Goal: Task Accomplishment & Management: Manage account settings

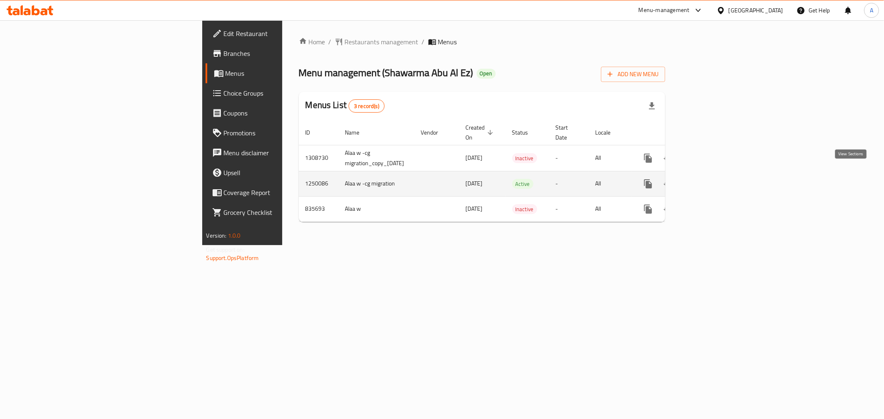
click at [712, 179] on icon "enhanced table" at bounding box center [707, 184] width 10 height 10
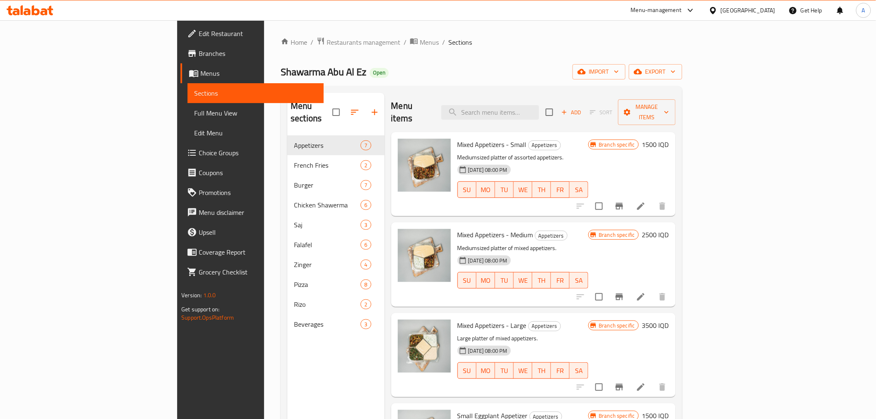
drag, startPoint x: 493, startPoint y: 73, endPoint x: 485, endPoint y: 75, distance: 7.6
click at [490, 75] on div "Shawarma Abu Al Ez Open import export" at bounding box center [482, 71] width 402 height 15
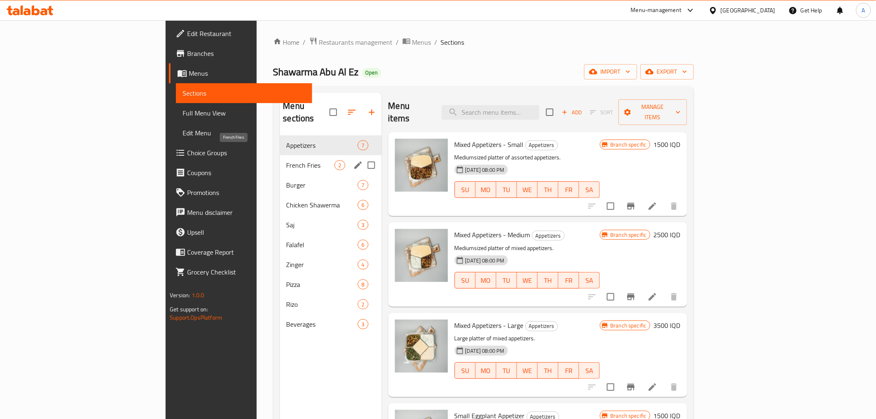
click at [287, 160] on span "French Fries" at bounding box center [311, 165] width 48 height 10
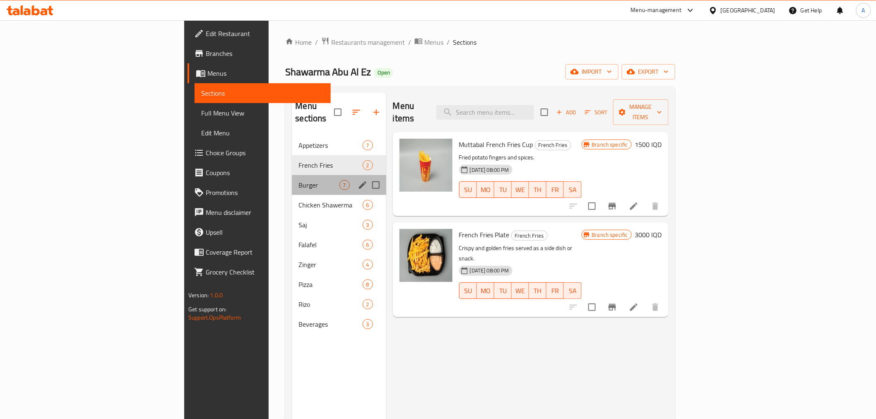
click at [292, 175] on div "Burger 7" at bounding box center [339, 185] width 94 height 20
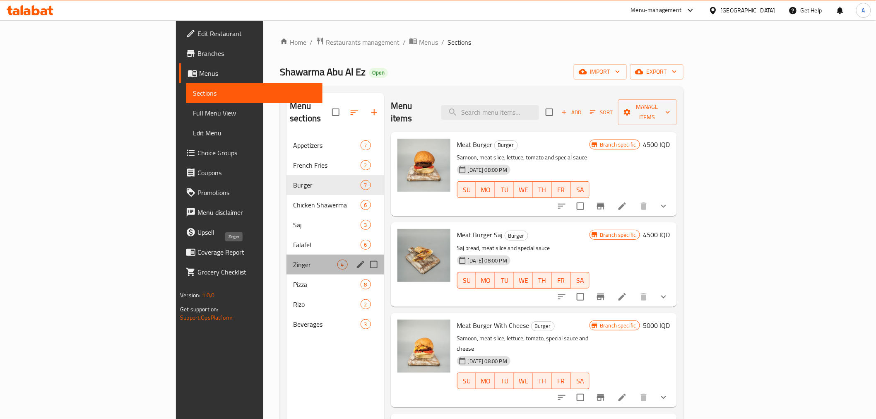
click at [293, 260] on span "Zinger" at bounding box center [315, 265] width 44 height 10
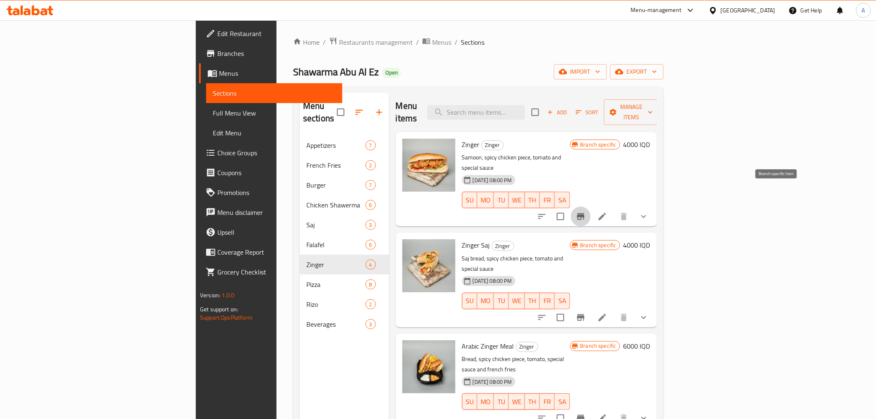
click at [586, 212] on icon "Branch-specific-item" at bounding box center [581, 217] width 10 height 10
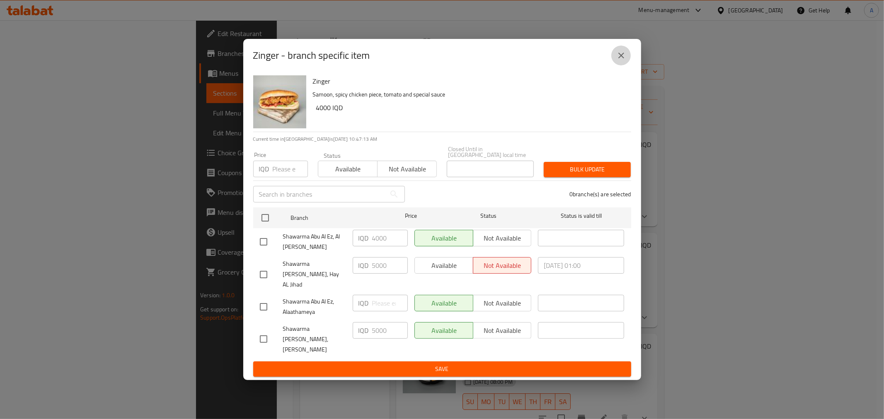
click at [614, 65] on button "close" at bounding box center [621, 56] width 20 height 20
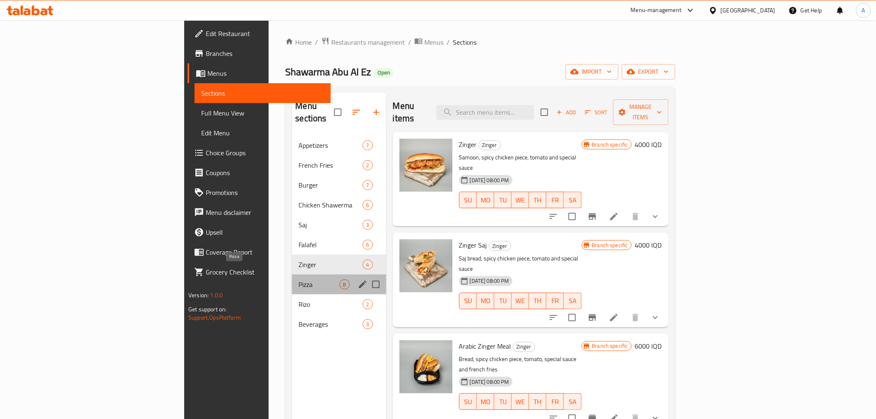
click at [299, 280] on span "Pizza" at bounding box center [319, 285] width 41 height 10
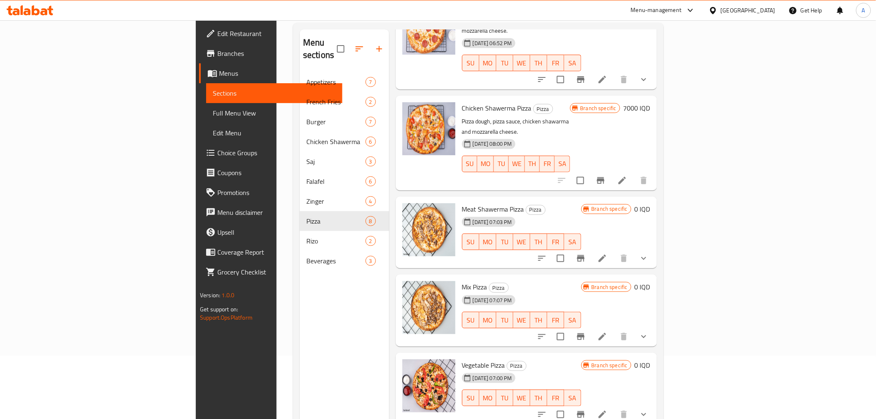
scroll to position [116, 0]
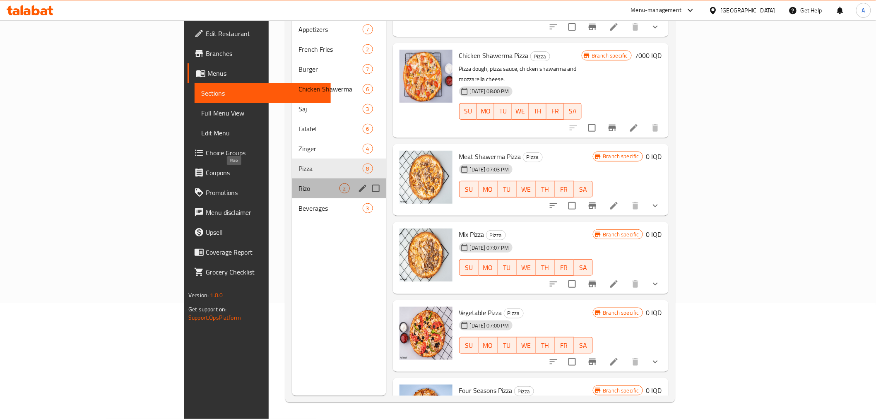
click at [299, 183] on span "Rizo" at bounding box center [319, 188] width 41 height 10
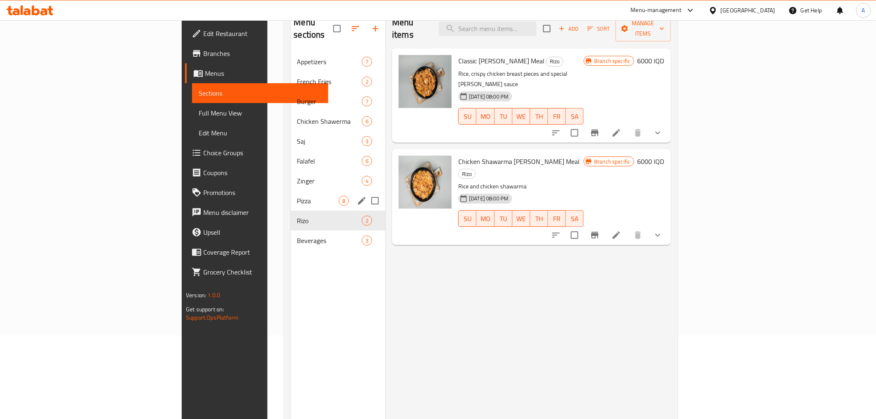
scroll to position [70, 0]
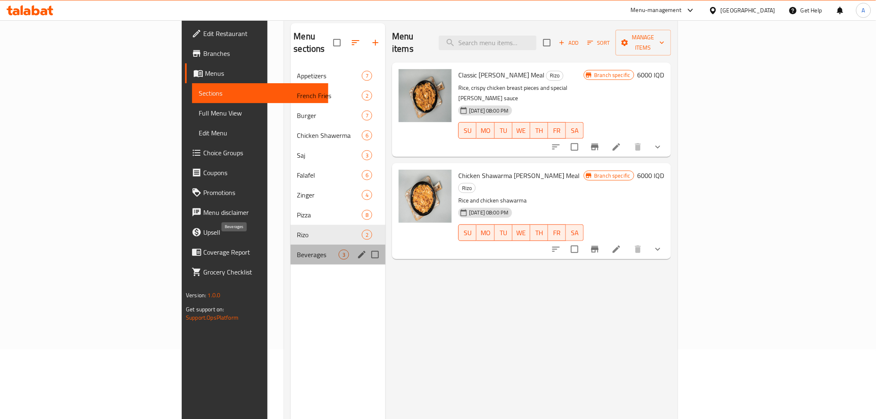
click at [297, 250] on span "Beverages" at bounding box center [318, 255] width 42 height 10
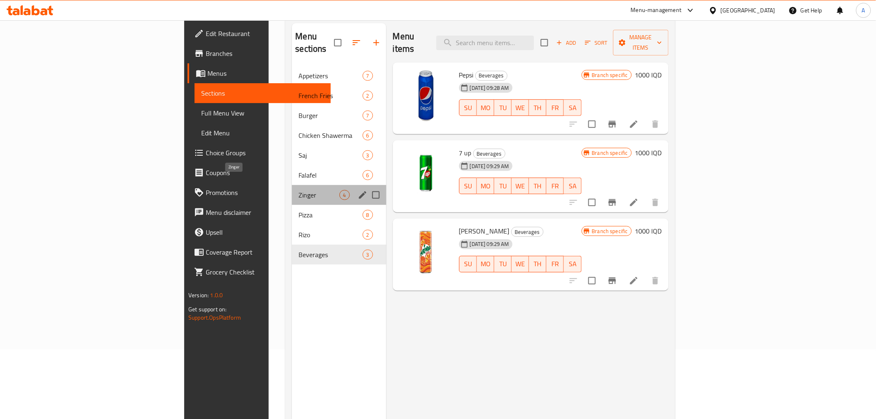
click at [299, 190] on span "Zinger" at bounding box center [319, 195] width 41 height 10
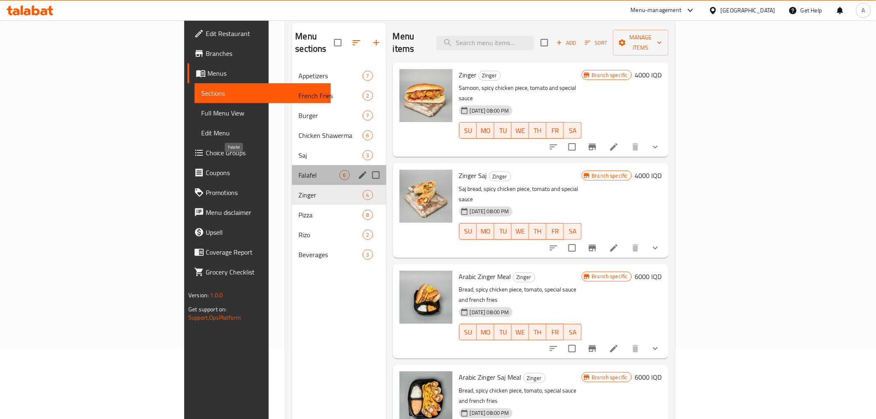
click at [299, 170] on span "Falafel" at bounding box center [319, 175] width 41 height 10
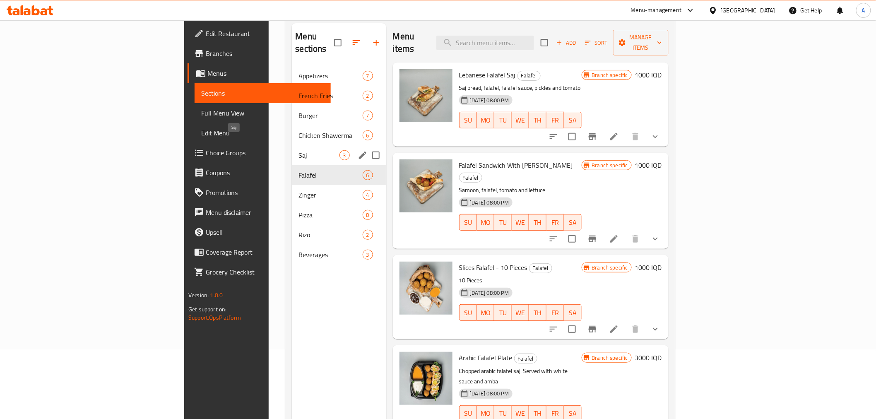
click at [299, 150] on span "Saj" at bounding box center [319, 155] width 41 height 10
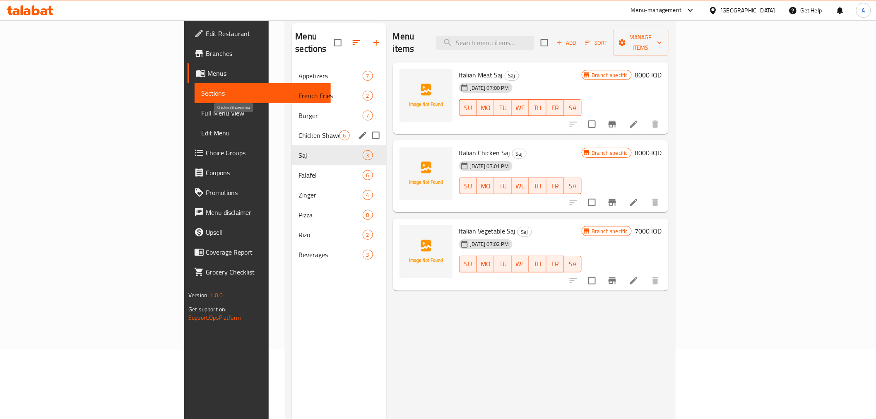
click at [299, 130] on span "Chicken Shawerma" at bounding box center [319, 135] width 41 height 10
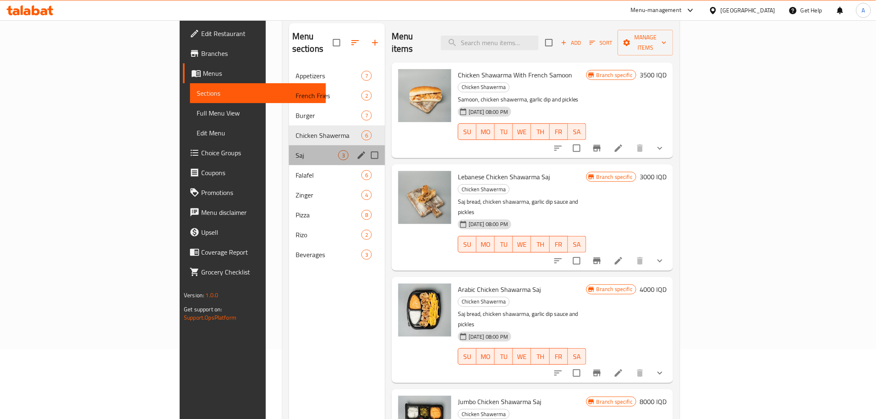
click at [289, 145] on div "Saj 3" at bounding box center [337, 155] width 96 height 20
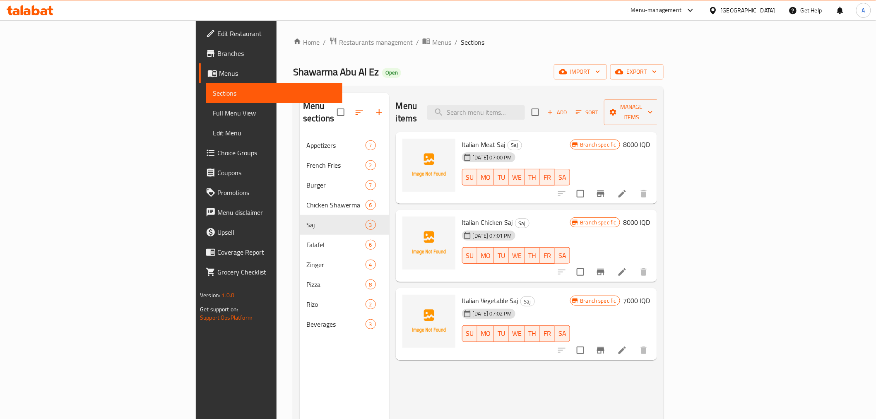
click at [293, 72] on span "Shawarma Abu Al Ez" at bounding box center [336, 72] width 86 height 19
copy span "Shawarma Abu Al Ez"
click at [470, 48] on div "Home / Restaurants management / Menus / Sections Shawarma Abu Al Ez Open import…" at bounding box center [478, 278] width 371 height 482
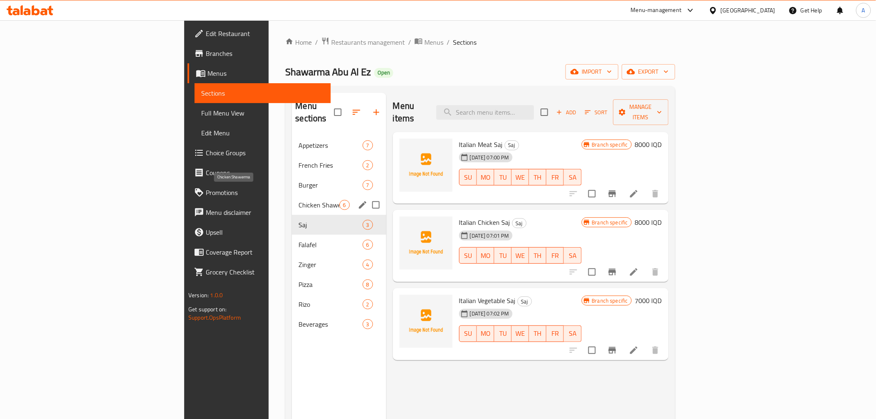
click at [299, 200] on span "Chicken Shawerma" at bounding box center [319, 205] width 41 height 10
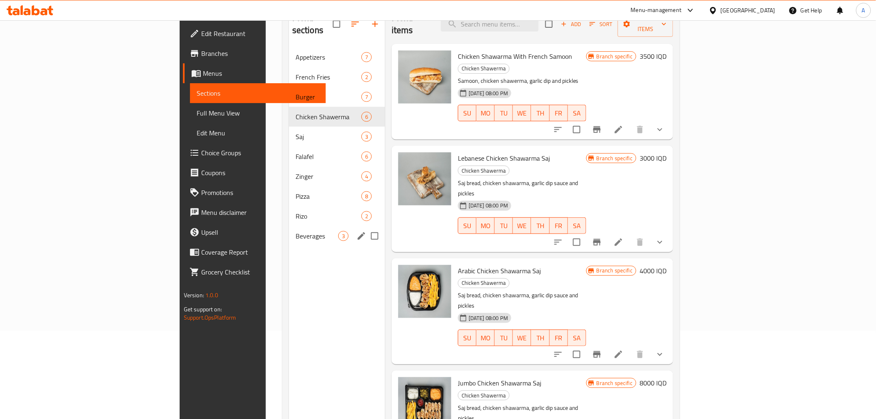
scroll to position [92, 0]
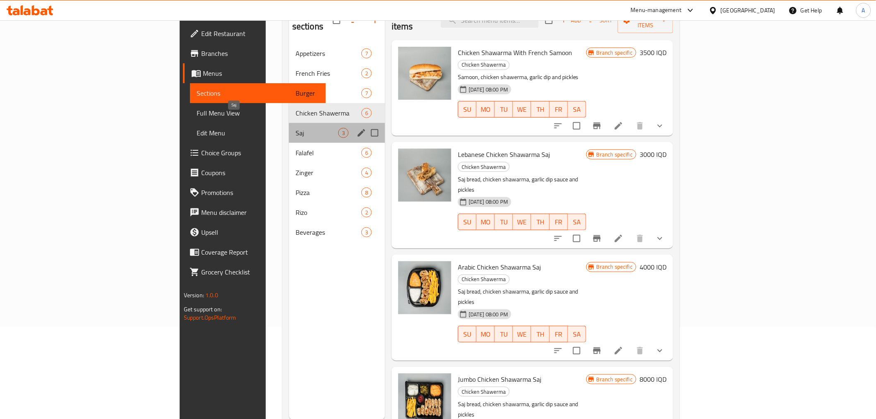
click at [296, 128] on span "Saj" at bounding box center [317, 133] width 43 height 10
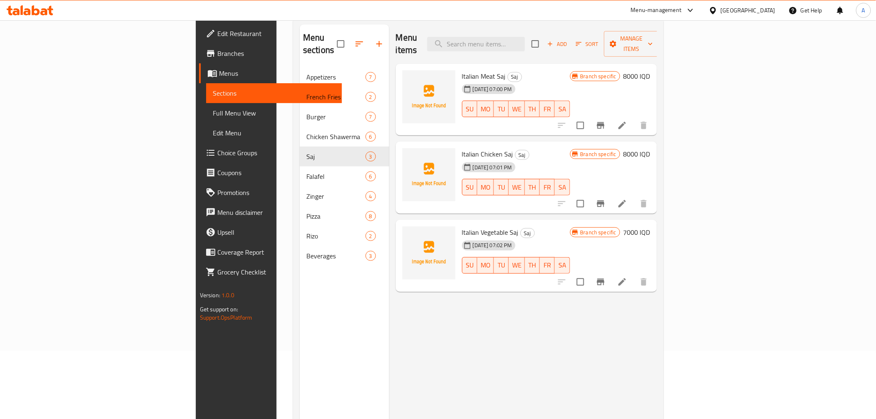
scroll to position [46, 0]
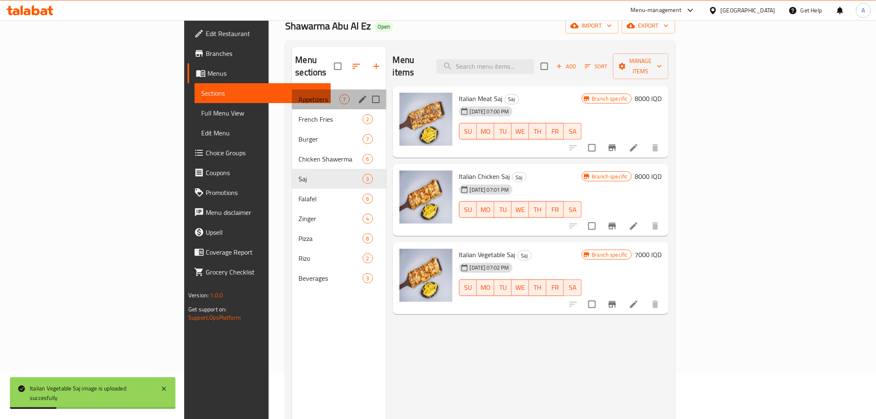
click at [292, 93] on div "Appetizers 7" at bounding box center [339, 99] width 94 height 20
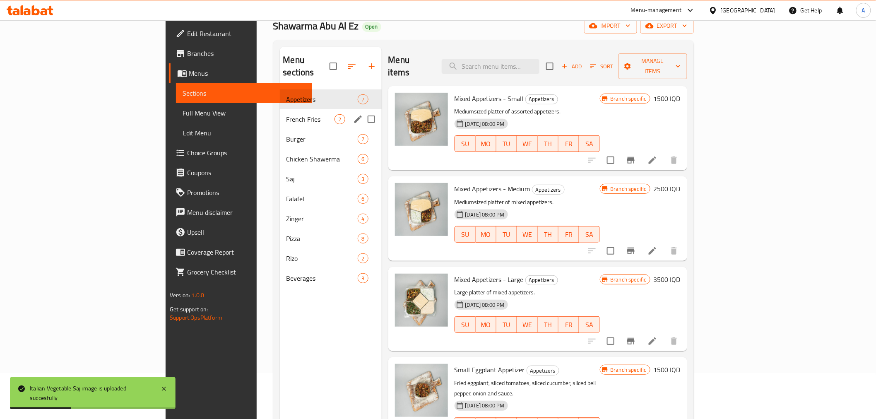
click at [287, 114] on span "French Fries" at bounding box center [311, 119] width 48 height 10
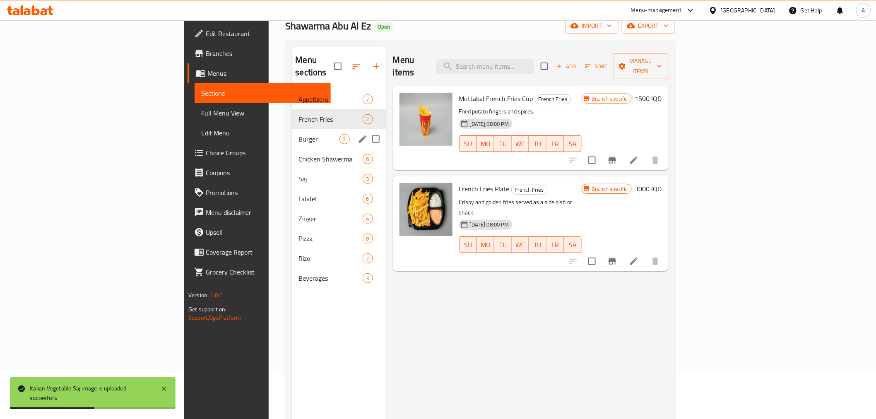
click at [292, 135] on div "Burger 7" at bounding box center [339, 139] width 94 height 20
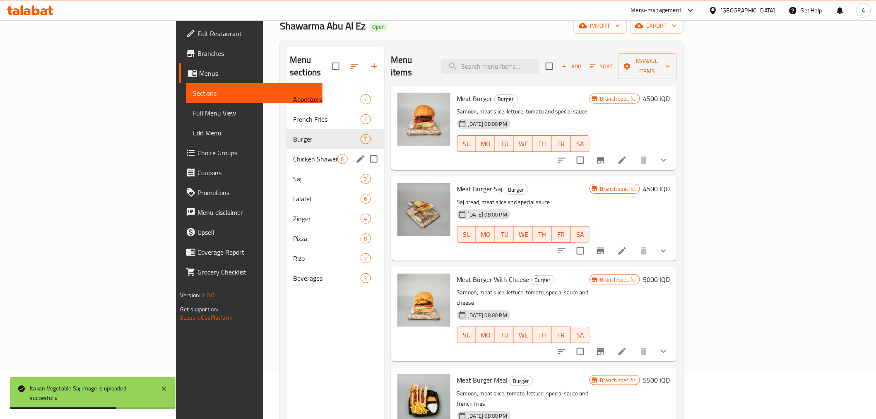
click at [287, 149] on div "Chicken Shawerma 6" at bounding box center [336, 159] width 98 height 20
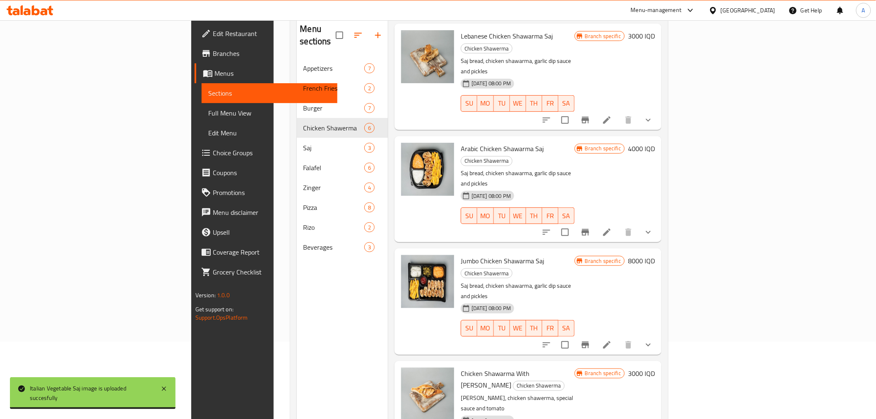
scroll to position [116, 0]
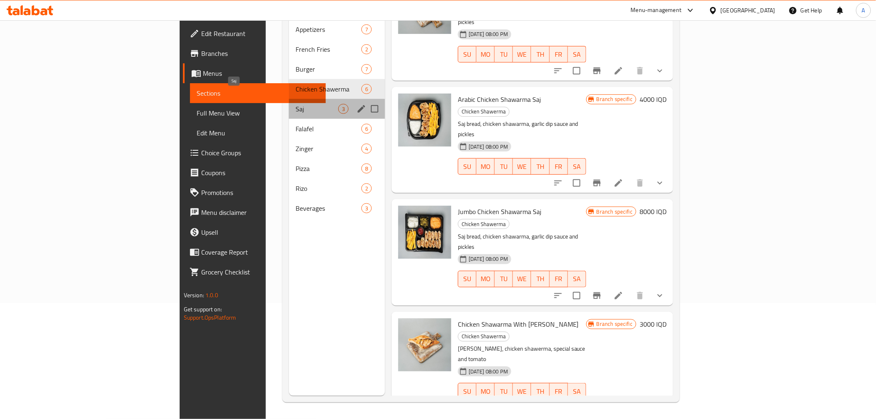
click at [296, 104] on span "Saj" at bounding box center [317, 109] width 43 height 10
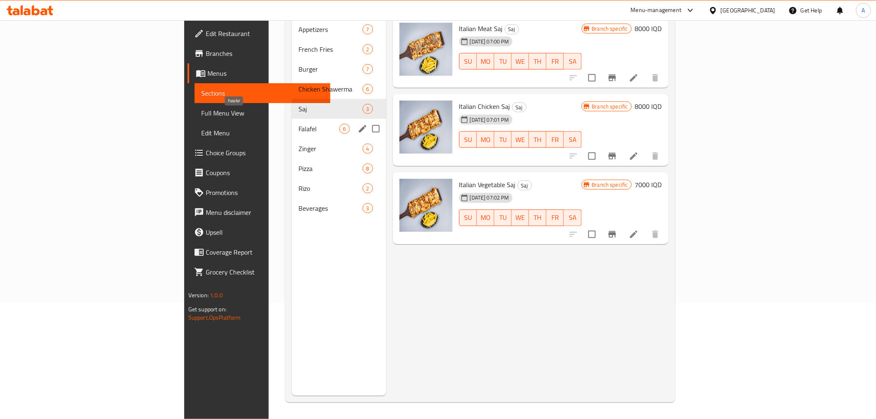
click at [299, 124] on span "Falafel" at bounding box center [319, 129] width 41 height 10
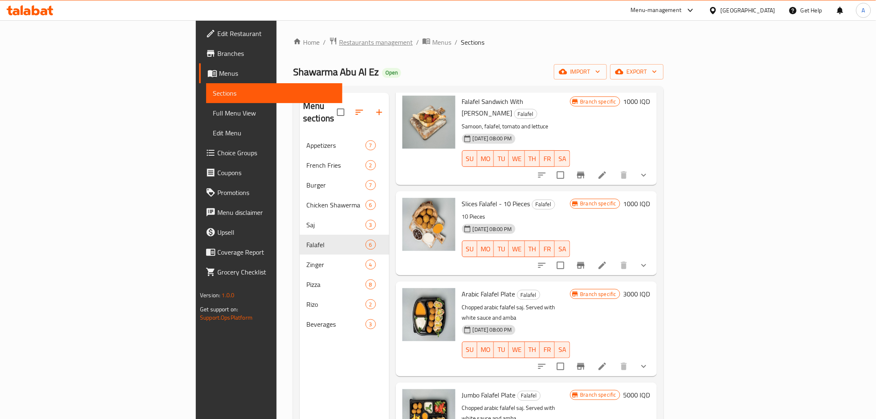
click at [339, 38] on span "Restaurants management" at bounding box center [376, 42] width 74 height 10
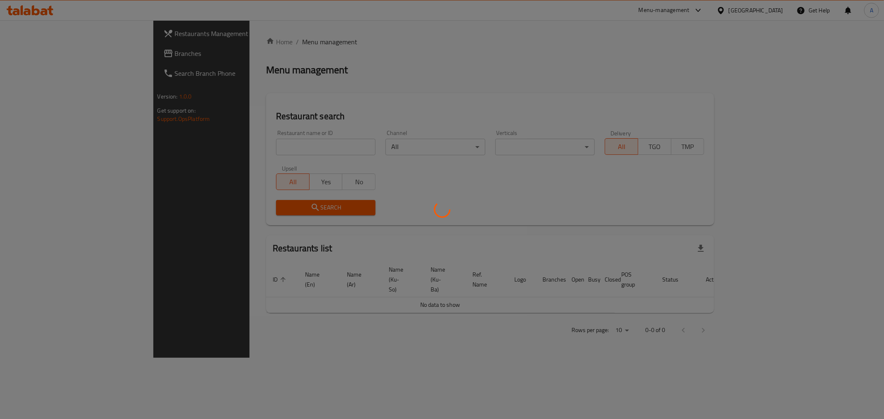
click at [208, 147] on div at bounding box center [442, 209] width 884 height 419
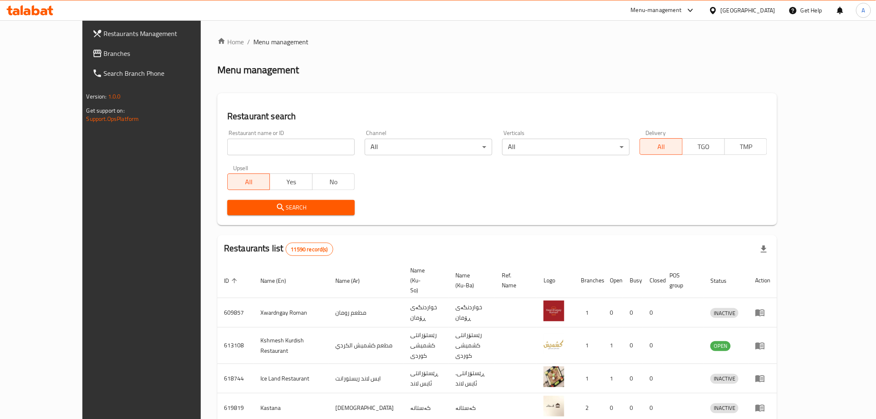
click at [208, 147] on div at bounding box center [438, 209] width 876 height 419
click at [227, 147] on input "search" at bounding box center [291, 147] width 128 height 17
paste input "673285"
type input "673285"
click button "Search" at bounding box center [291, 207] width 128 height 15
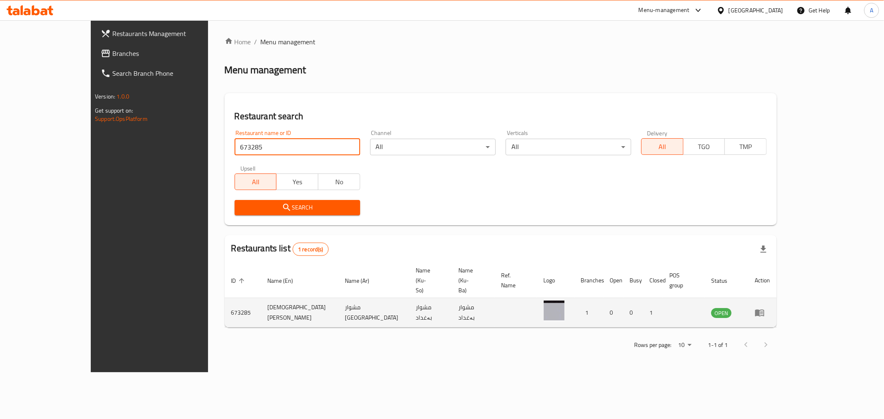
click at [764, 308] on icon "enhanced table" at bounding box center [759, 313] width 10 height 10
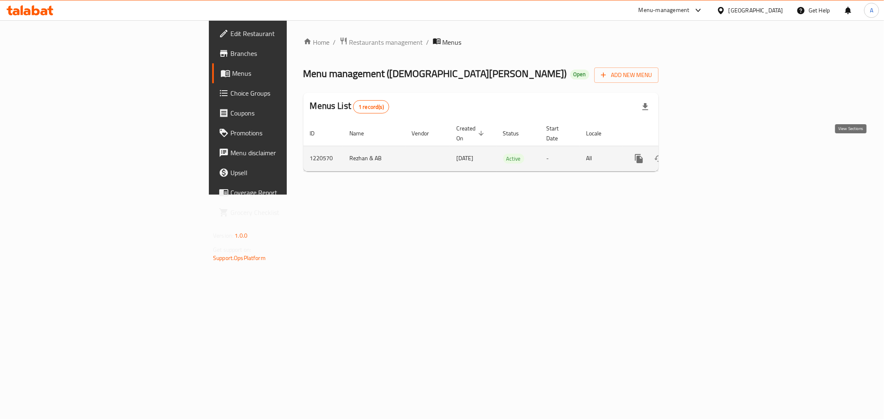
click at [708, 149] on link "enhanced table" at bounding box center [698, 159] width 20 height 20
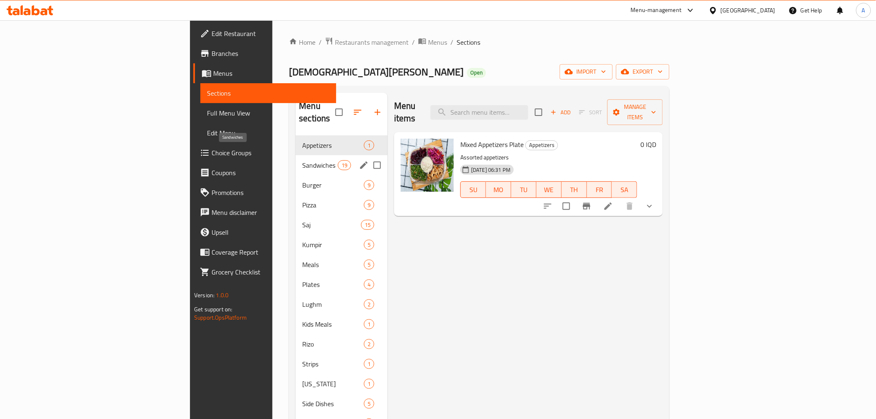
click at [302, 160] on span "Sandwiches" at bounding box center [319, 165] width 35 height 10
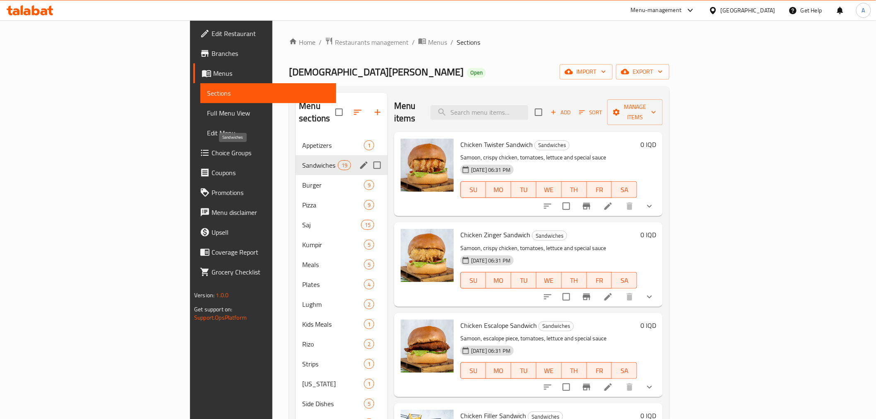
drag, startPoint x: 225, startPoint y: 153, endPoint x: 198, endPoint y: 166, distance: 29.3
click at [296, 175] on div "Burger 9" at bounding box center [342, 185] width 92 height 20
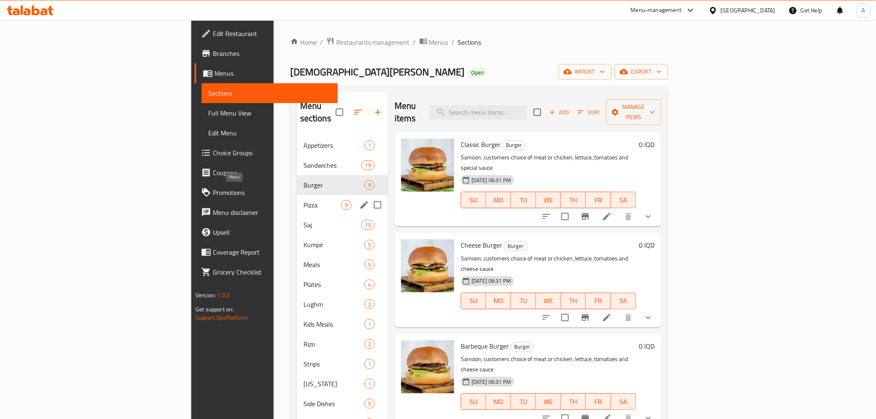
click at [304, 200] on span "Pizza" at bounding box center [323, 205] width 38 height 10
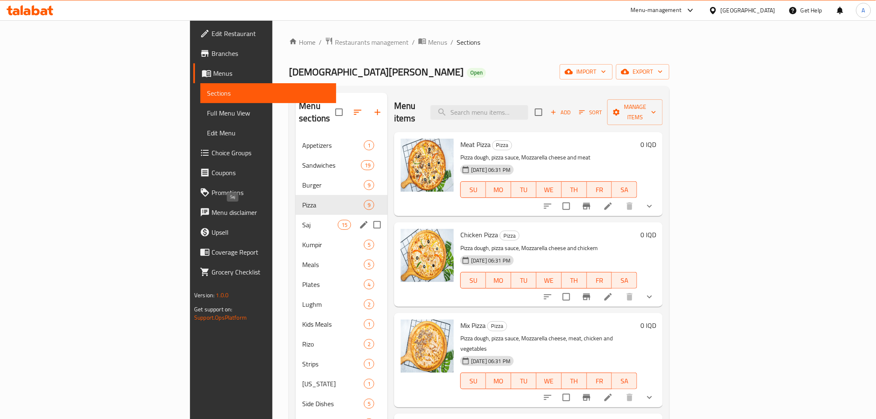
click at [302, 220] on span "Saj" at bounding box center [319, 225] width 35 height 10
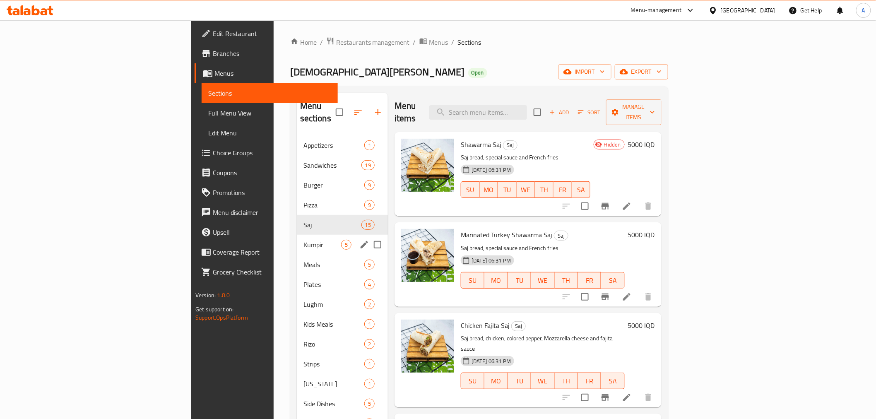
drag, startPoint x: 220, startPoint y: 239, endPoint x: 220, endPoint y: 246, distance: 6.2
click at [297, 246] on div "Appetizers 1 Sandwiches 19 Burger 9 Pizza 9 Saj 15 Kumpir 5 Meals 5 Plates 4 Lu…" at bounding box center [342, 284] width 91 height 298
click at [304, 240] on span "Kumpir" at bounding box center [323, 245] width 38 height 10
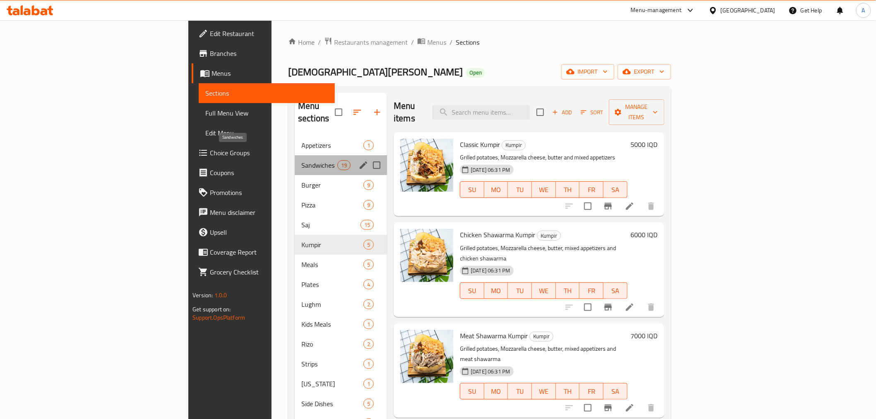
click at [302, 160] on span "Sandwiches" at bounding box center [320, 165] width 36 height 10
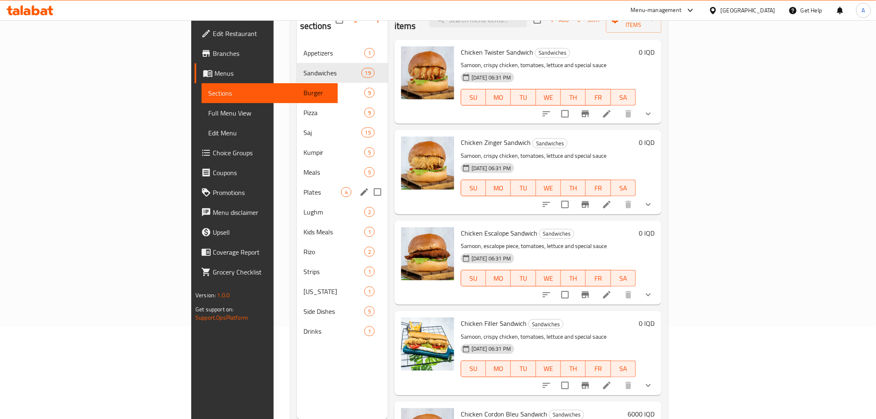
scroll to position [70, 0]
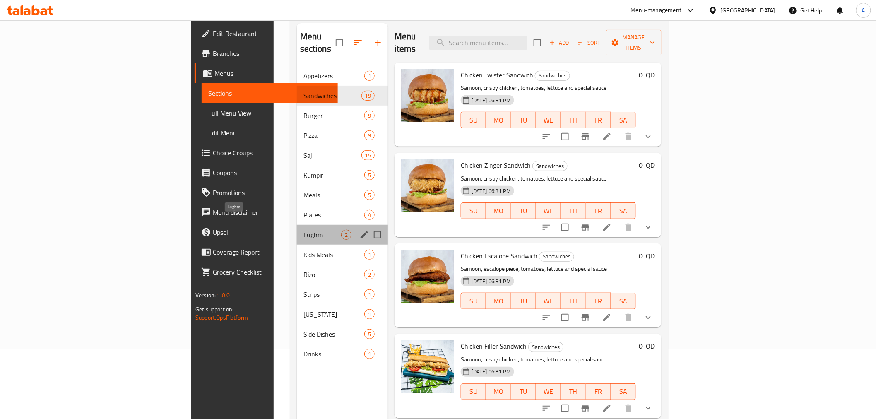
click at [304, 230] on span "Lughm" at bounding box center [323, 235] width 38 height 10
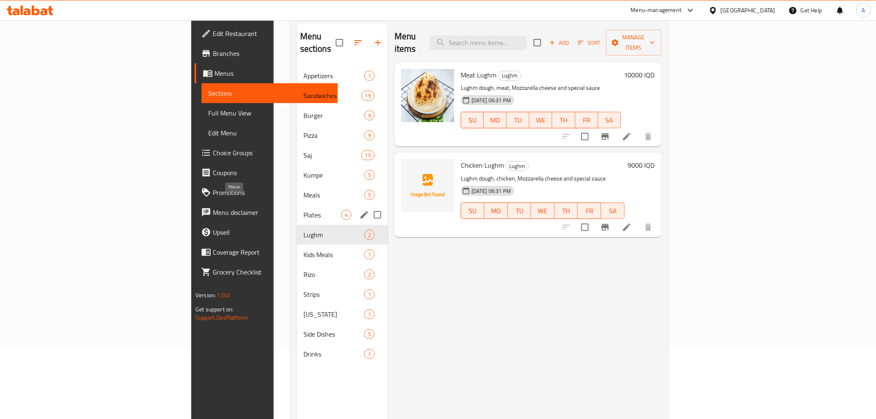
click at [304, 210] on span "Plates" at bounding box center [323, 215] width 38 height 10
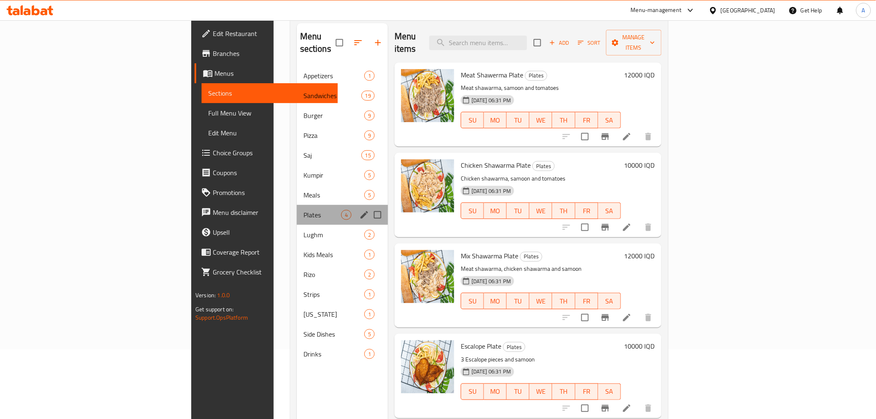
click at [297, 205] on div "Plates 4" at bounding box center [342, 215] width 91 height 20
click at [304, 190] on span "Meals" at bounding box center [323, 195] width 38 height 10
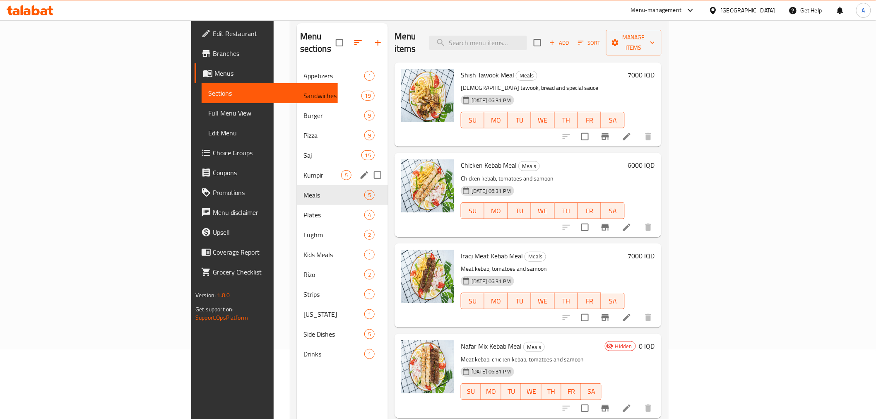
click at [297, 168] on div "Kumpir 5" at bounding box center [342, 175] width 91 height 20
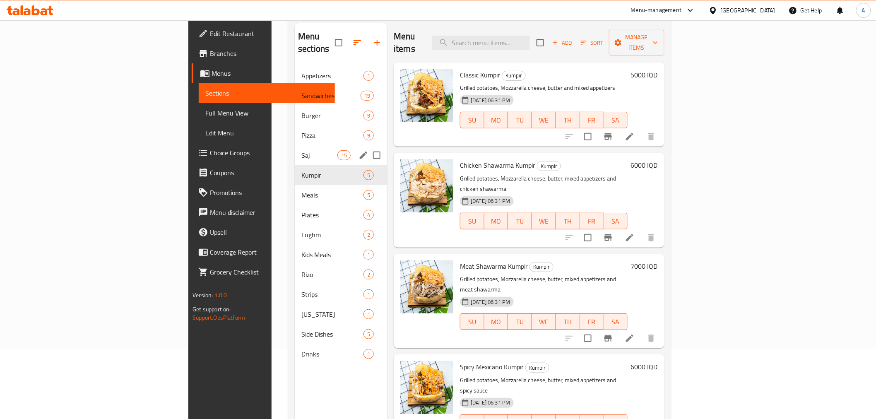
scroll to position [24, 0]
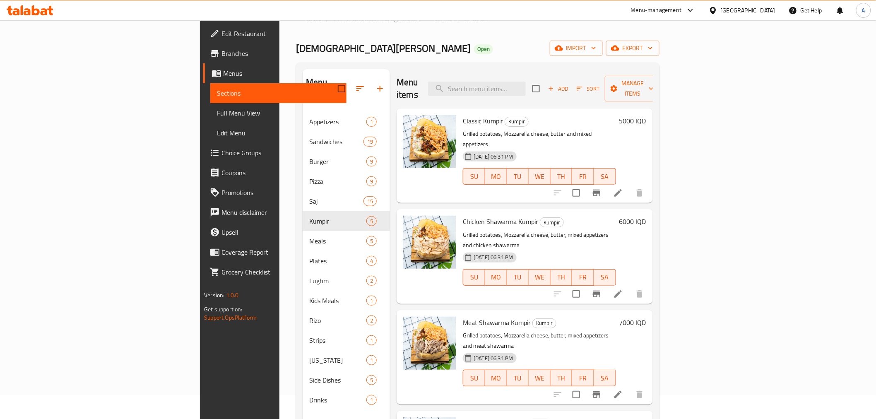
click at [349, 67] on div "Menu sections Appetizers 1 Sandwiches 19 Burger 9 Pizza 9 Saj 15 Kumpir 5 Meals…" at bounding box center [478, 279] width 364 height 432
click at [303, 87] on div "Menu sections" at bounding box center [346, 88] width 87 height 39
click at [306, 81] on h2 "Menu sections" at bounding box center [322, 88] width 32 height 25
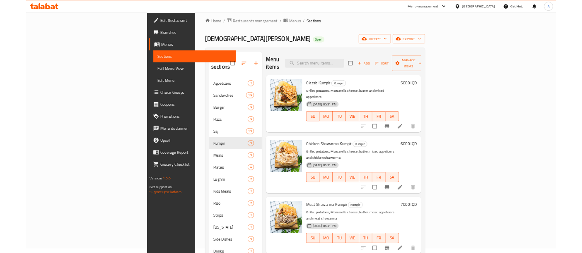
scroll to position [0, 0]
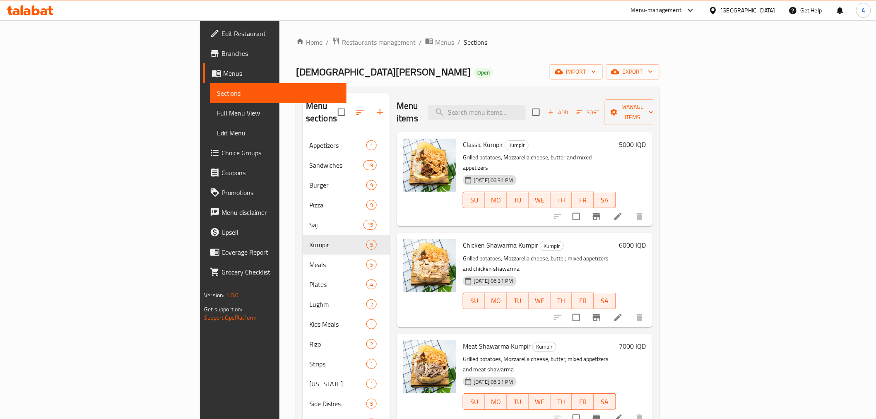
click at [296, 70] on div "[PERSON_NAME] Baghdad Open import export" at bounding box center [478, 71] width 364 height 15
click at [312, 80] on div "Home / Restaurants management / Menus / Sections Meshwar Baghdad Open import ex…" at bounding box center [478, 278] width 364 height 482
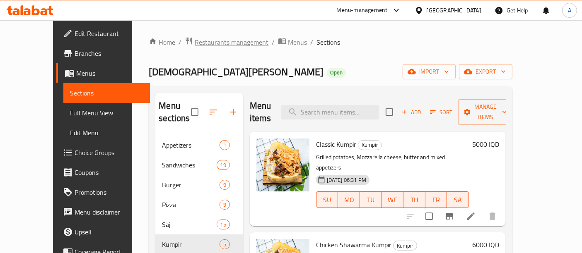
click at [195, 44] on span "Restaurants management" at bounding box center [232, 42] width 74 height 10
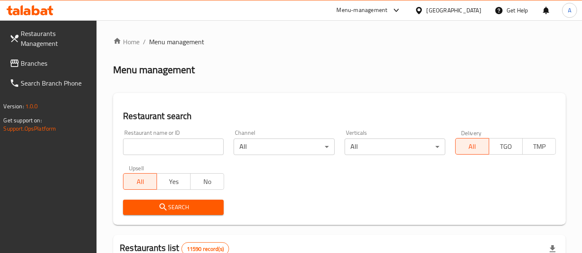
click at [179, 145] on input "search" at bounding box center [173, 147] width 101 height 17
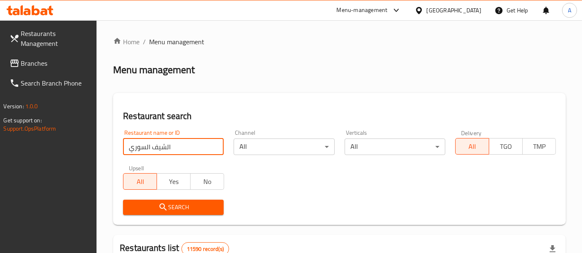
type input "الشيف السوري"
click button "Search" at bounding box center [173, 207] width 101 height 15
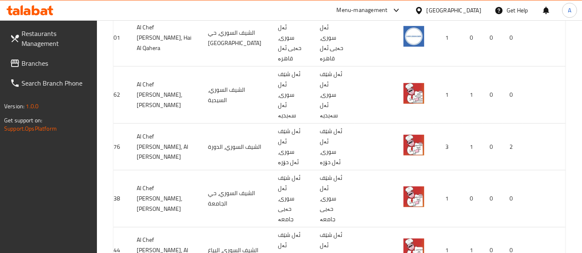
scroll to position [0, 36]
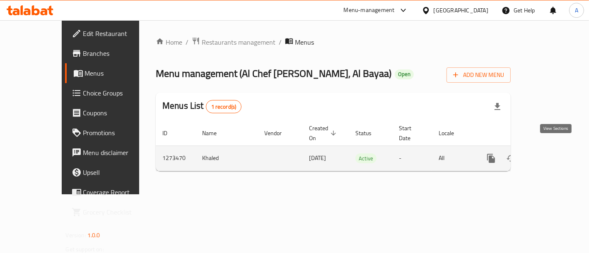
click at [561, 149] on link "enhanced table" at bounding box center [551, 159] width 20 height 20
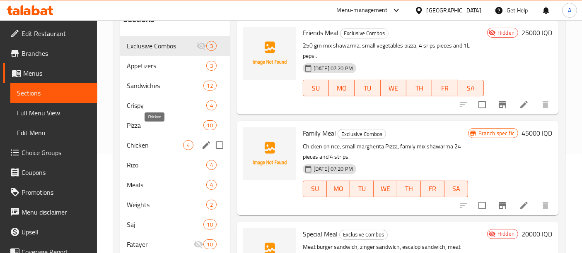
scroll to position [82, 0]
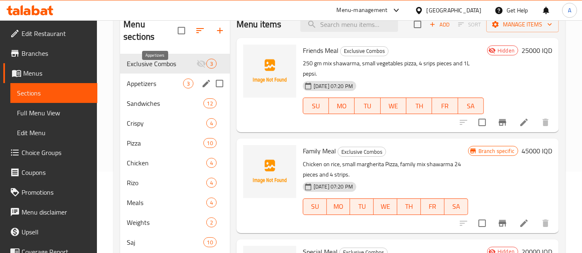
click at [166, 79] on span "Appetizers" at bounding box center [155, 84] width 56 height 10
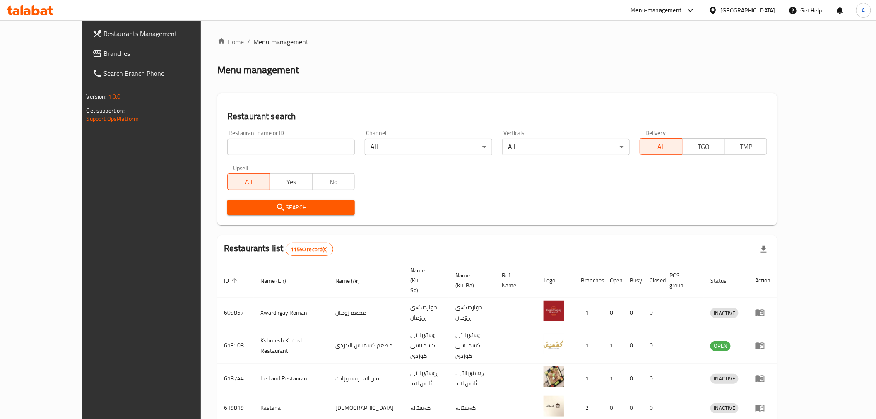
click at [239, 160] on div "Upsell All Yes No" at bounding box center [291, 177] width 138 height 35
click at [234, 152] on input "search" at bounding box center [291, 147] width 128 height 17
paste input "681096"
type input "681096"
click button "Search" at bounding box center [291, 207] width 128 height 15
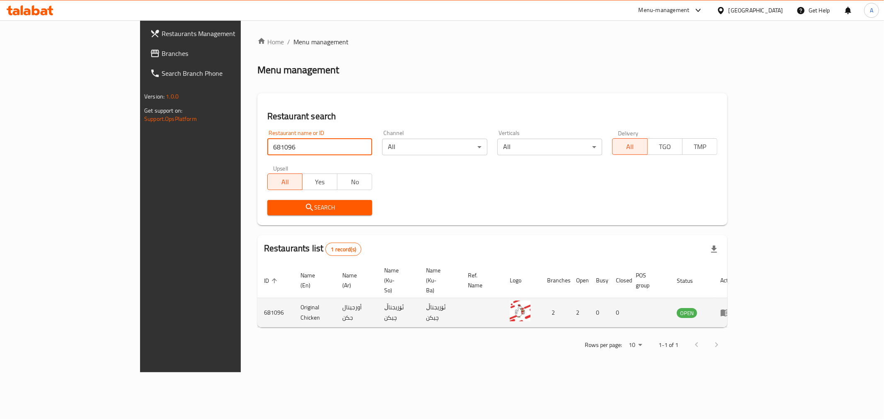
click at [729, 310] on icon "enhanced table" at bounding box center [724, 313] width 9 height 7
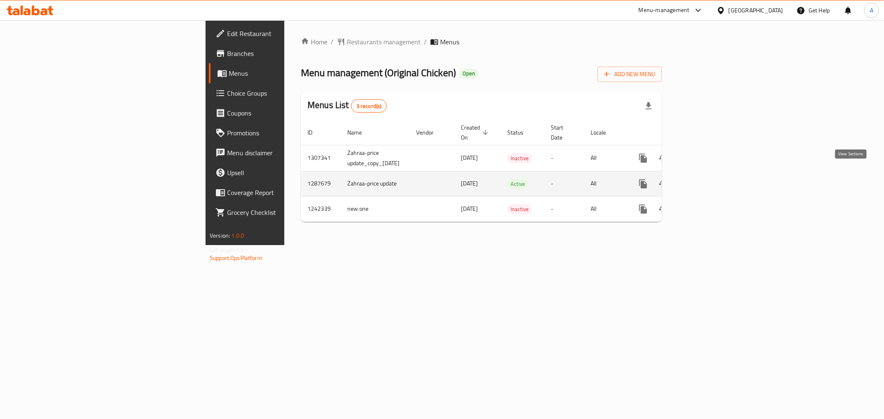
click at [707, 179] on icon "enhanced table" at bounding box center [703, 184] width 10 height 10
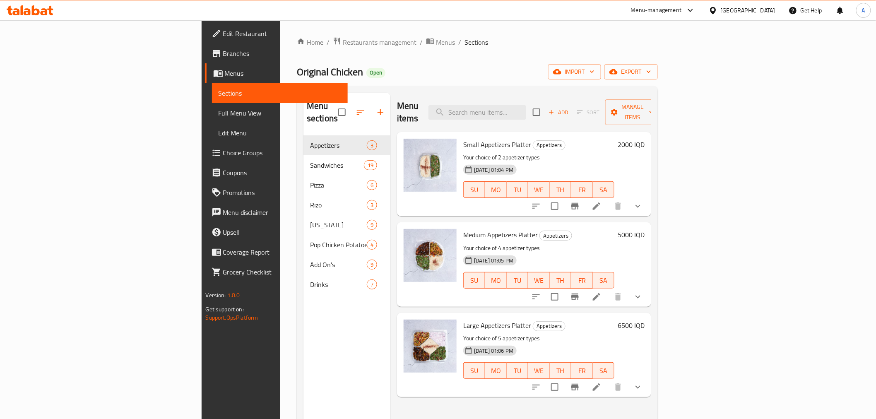
click at [608, 290] on li at bounding box center [596, 297] width 23 height 15
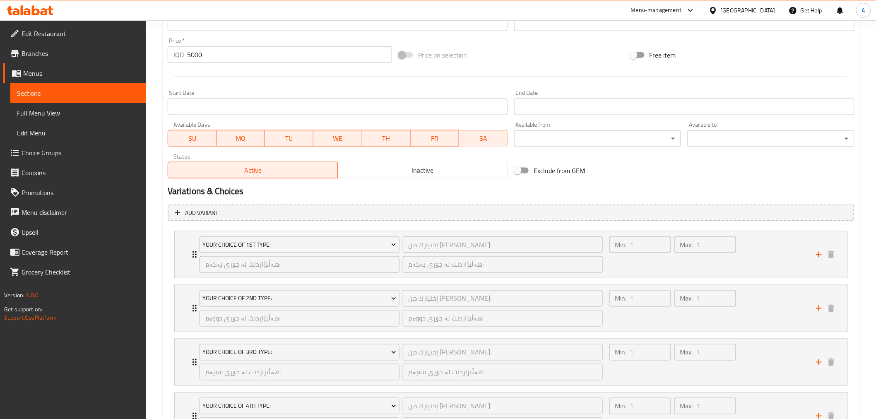
scroll to position [329, 0]
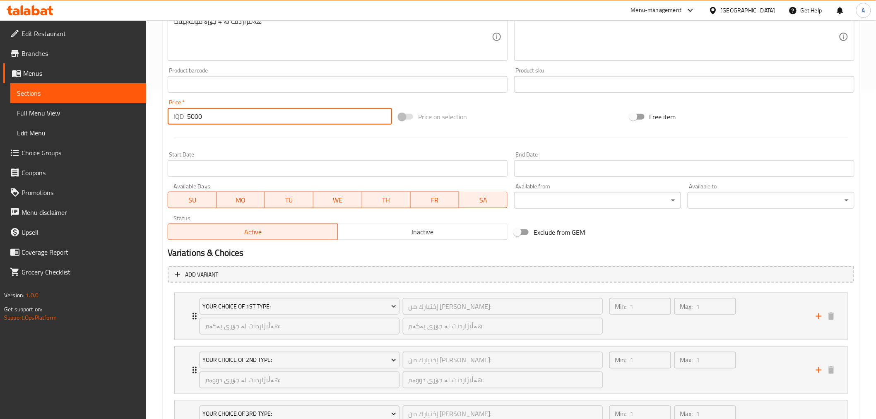
drag, startPoint x: 190, startPoint y: 117, endPoint x: 178, endPoint y: 122, distance: 12.6
click at [178, 121] on div "IQD 5000 Price *" at bounding box center [280, 116] width 225 height 17
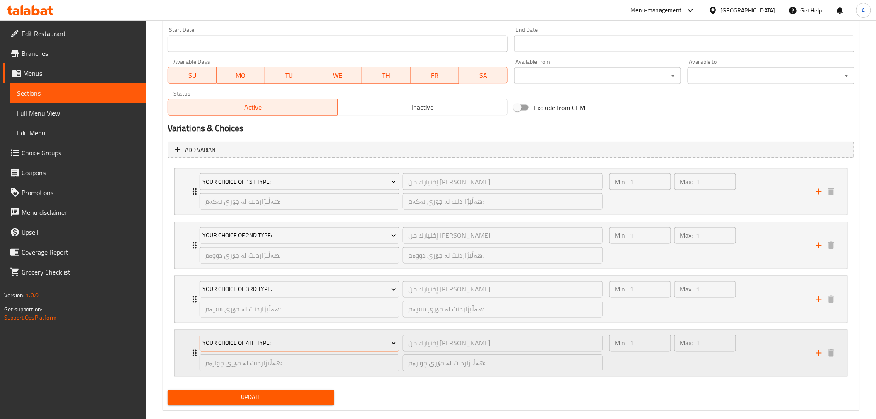
scroll to position [467, 0]
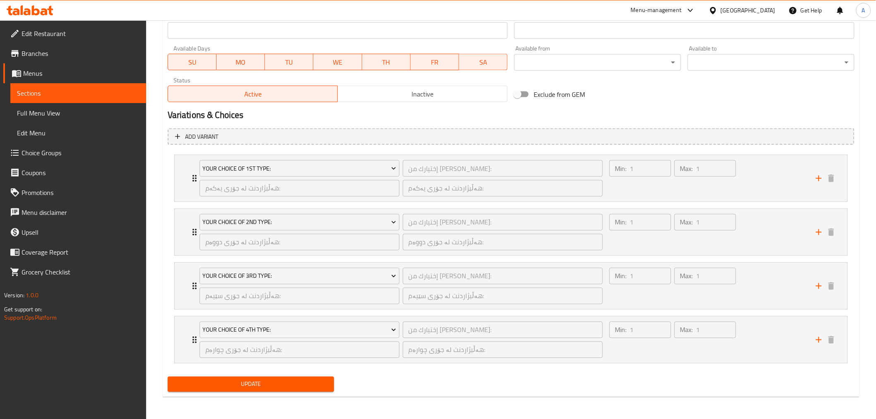
type input "4000"
click at [264, 386] on span "Update" at bounding box center [251, 384] width 154 height 10
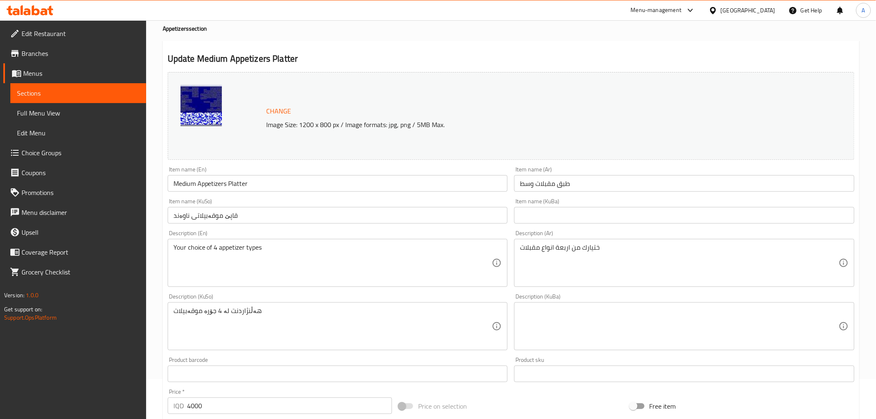
scroll to position [0, 0]
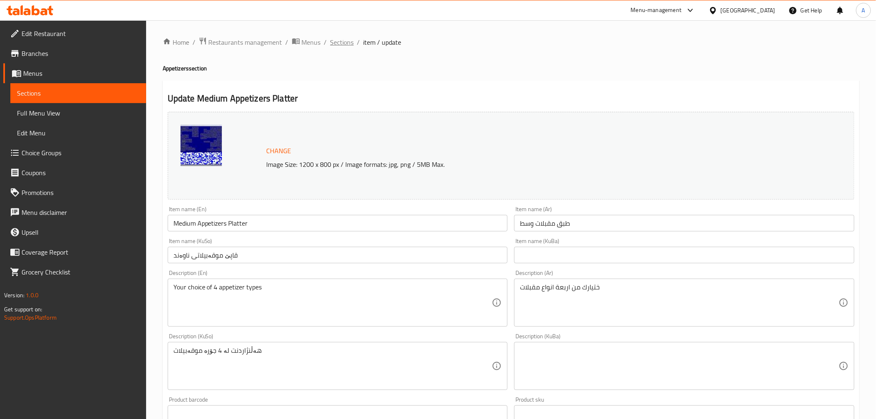
click at [333, 42] on span "Sections" at bounding box center [343, 42] width 24 height 10
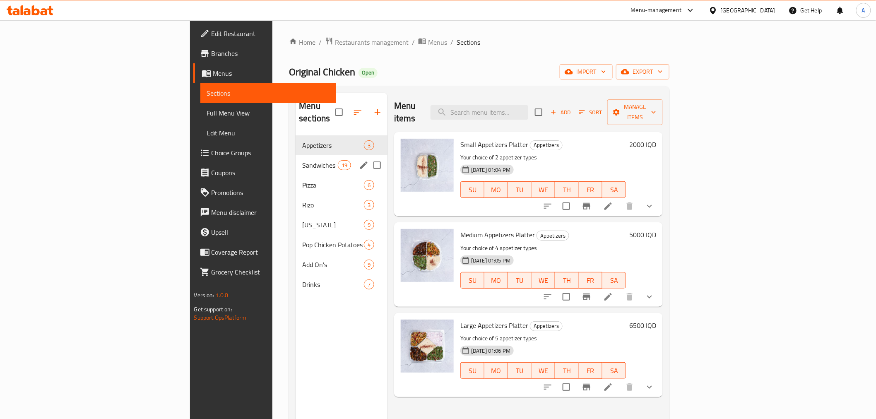
click at [296, 155] on div "Sandwiches 19" at bounding box center [342, 165] width 92 height 20
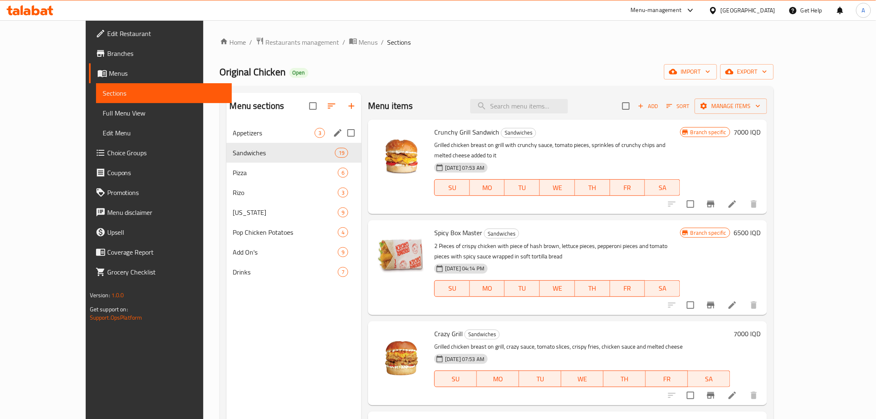
click at [233, 129] on span "Appetizers" at bounding box center [274, 133] width 82 height 10
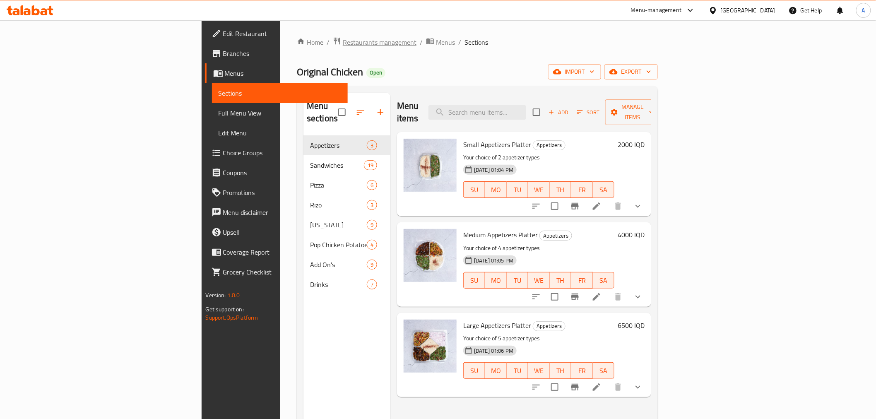
click at [343, 43] on span "Restaurants management" at bounding box center [380, 42] width 74 height 10
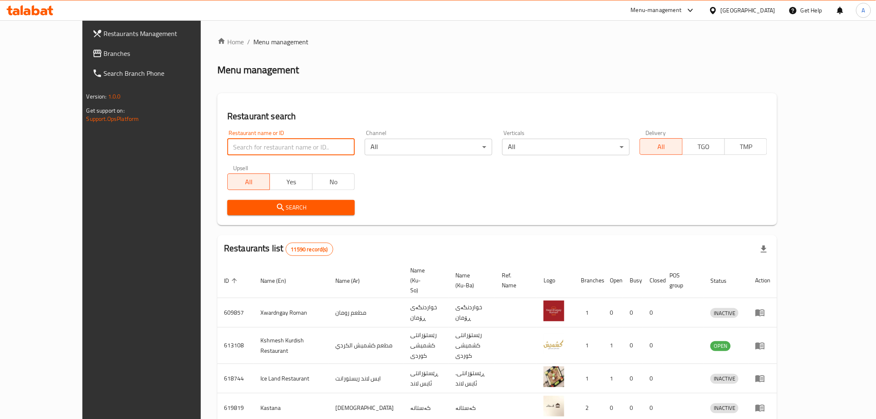
click at [227, 147] on input "search" at bounding box center [291, 147] width 128 height 17
type input "h"
type input "العريش"
click button "Search" at bounding box center [291, 207] width 128 height 15
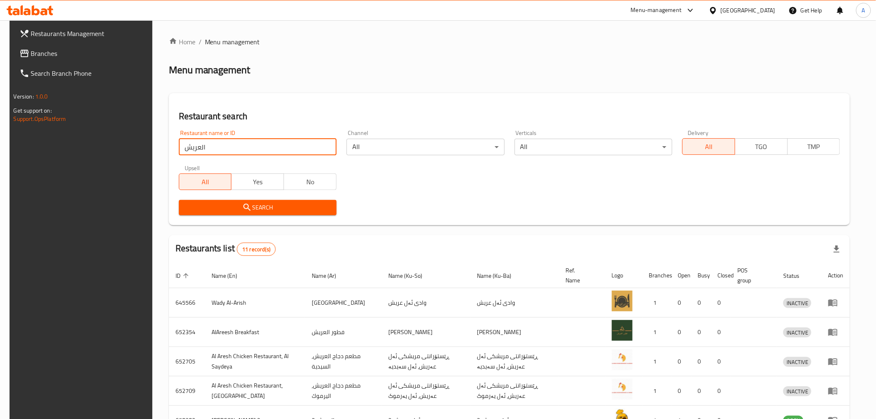
scroll to position [196, 0]
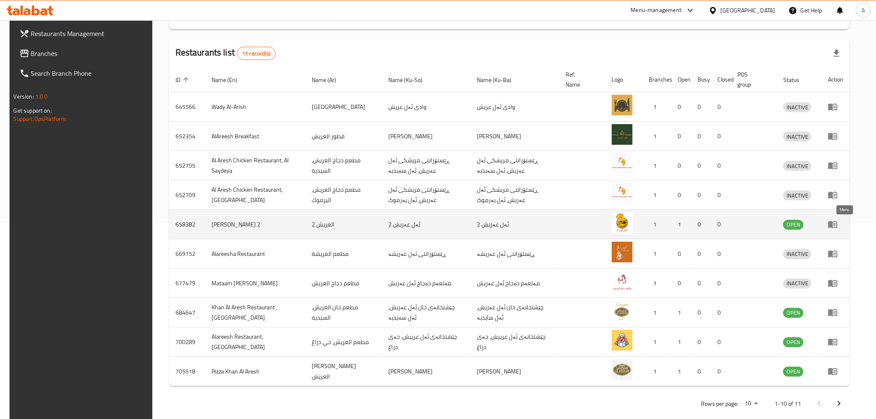
click at [838, 225] on icon "enhanced table" at bounding box center [833, 225] width 9 height 7
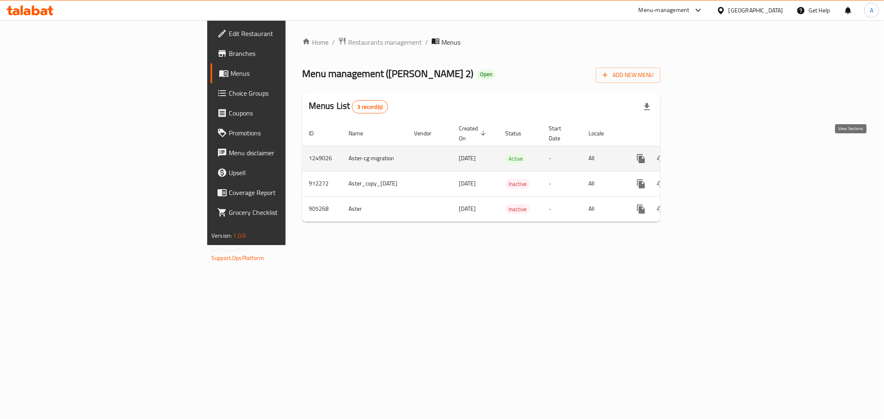
click at [710, 158] on link "enhanced table" at bounding box center [700, 159] width 20 height 20
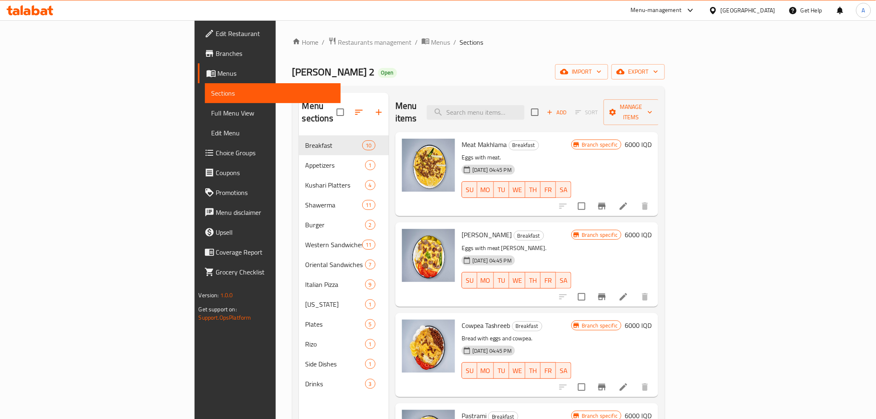
click at [404, 50] on div "Home / Restaurants management / Menus / Sections Al Areesh 2 Open import export…" at bounding box center [478, 278] width 373 height 482
click at [438, 66] on div "Al Areesh 2 Open import export" at bounding box center [478, 71] width 373 height 15
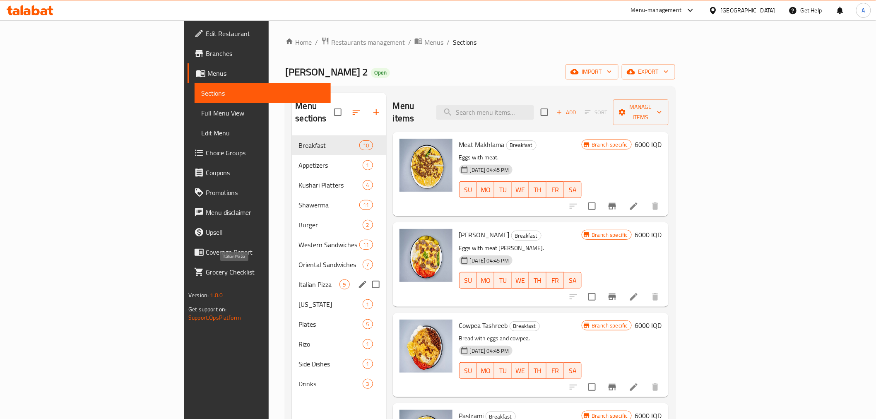
click at [299, 280] on span "Italian Pizza" at bounding box center [319, 285] width 41 height 10
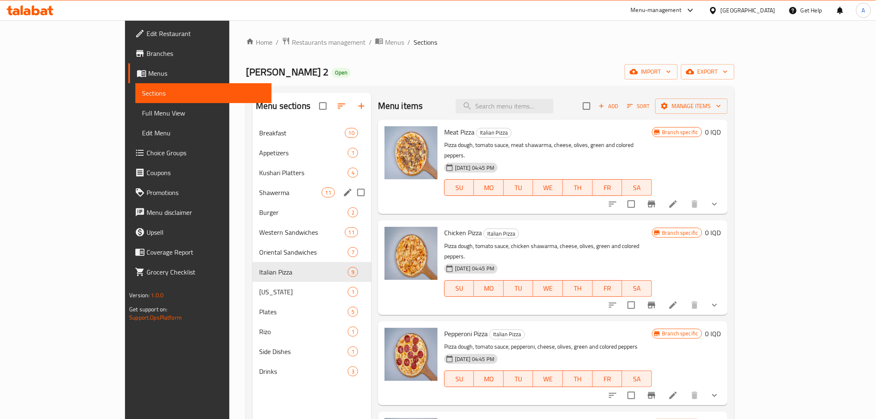
click at [253, 183] on div "Shawerma 11" at bounding box center [312, 193] width 119 height 20
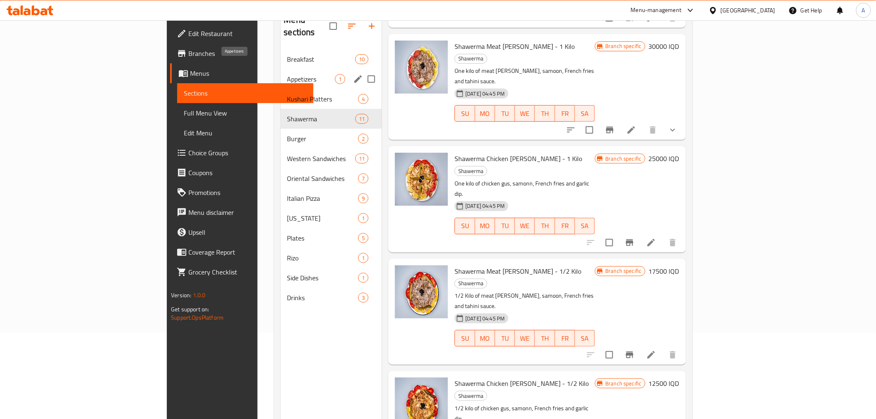
scroll to position [70, 0]
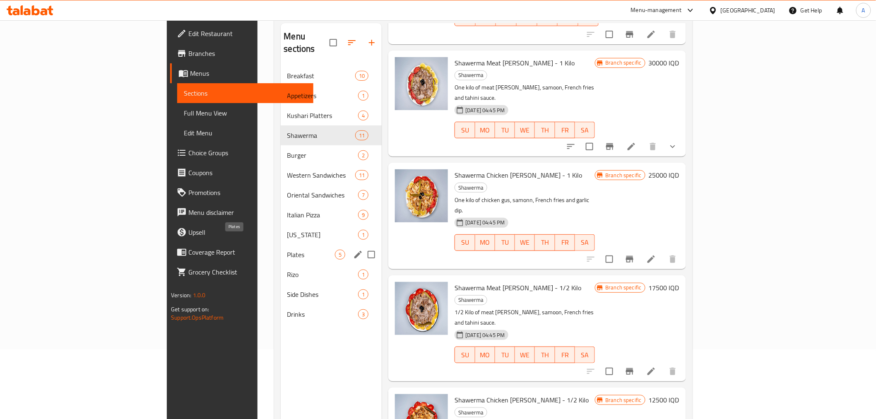
click at [287, 250] on span "Plates" at bounding box center [311, 255] width 48 height 10
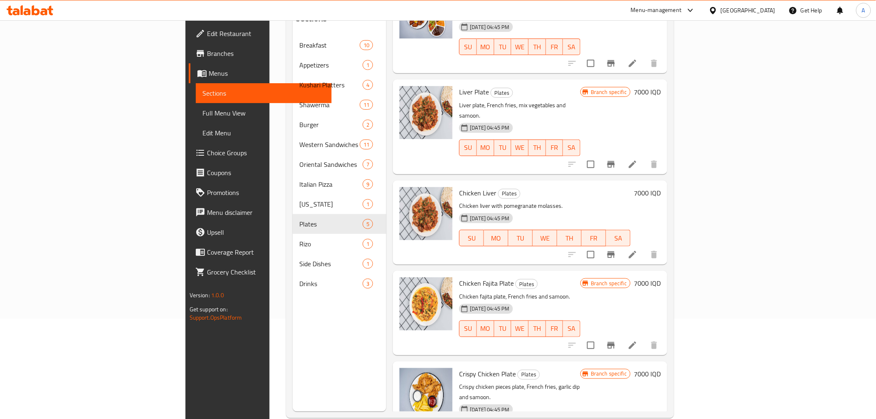
scroll to position [116, 0]
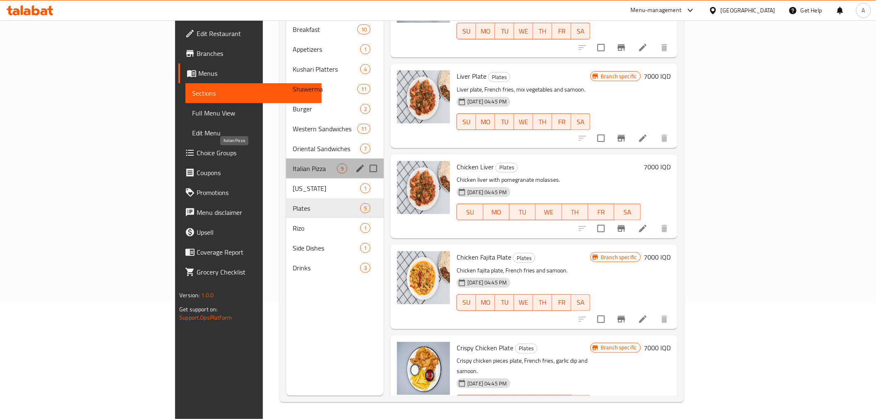
click at [293, 164] on span "Italian Pizza" at bounding box center [315, 169] width 44 height 10
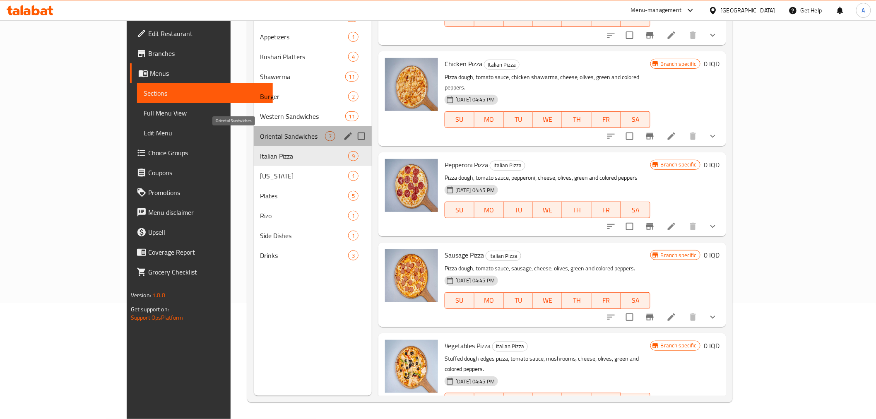
click at [261, 131] on span "Oriental Sandwiches" at bounding box center [293, 136] width 65 height 10
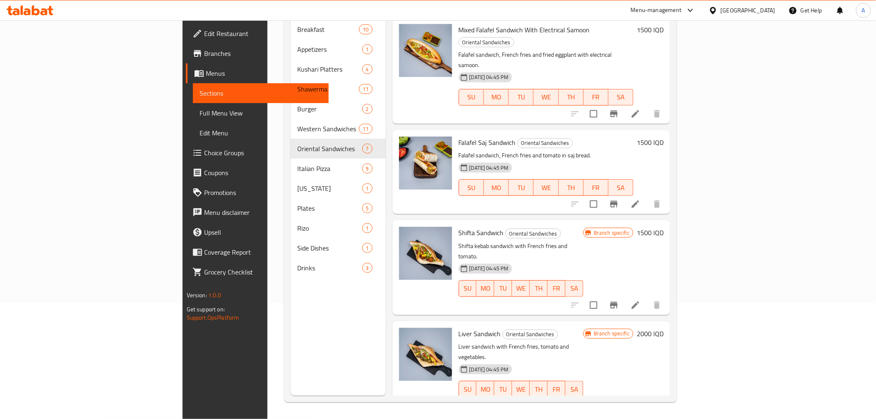
scroll to position [234, 0]
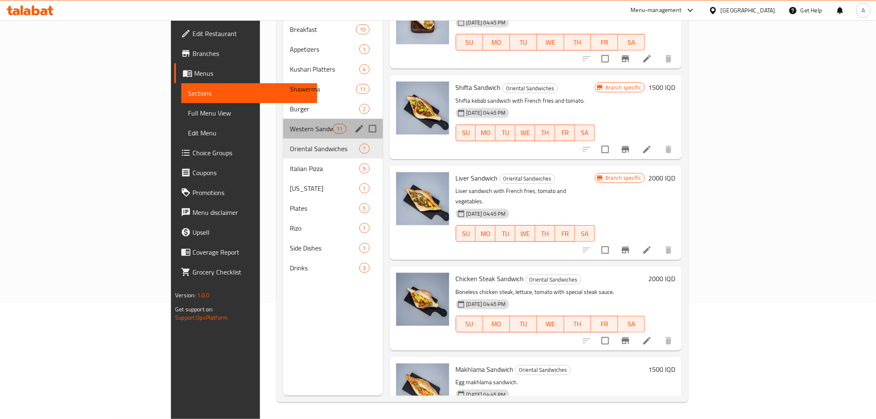
click at [290, 124] on span "Western Sandwiches" at bounding box center [311, 129] width 43 height 10
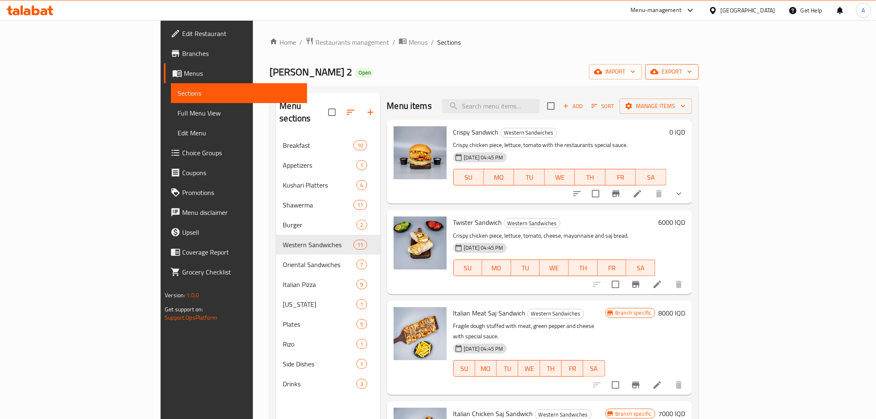
click at [693, 72] on span "export" at bounding box center [672, 72] width 40 height 10
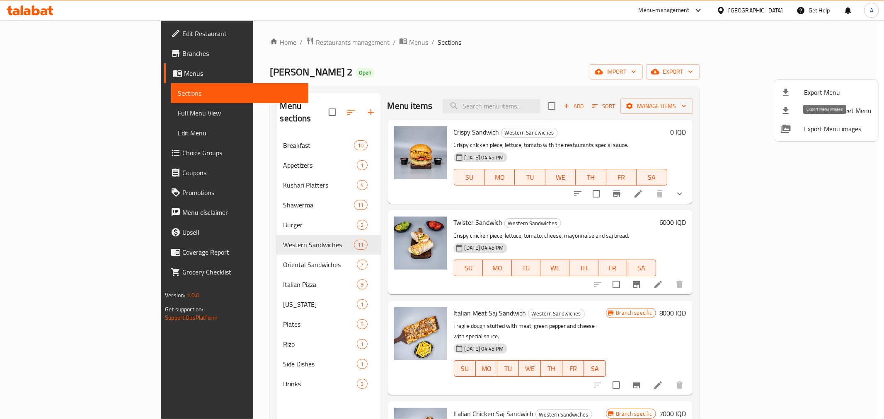
click at [821, 125] on span "Export Menu images" at bounding box center [838, 129] width 68 height 10
click at [396, 75] on div at bounding box center [442, 209] width 884 height 419
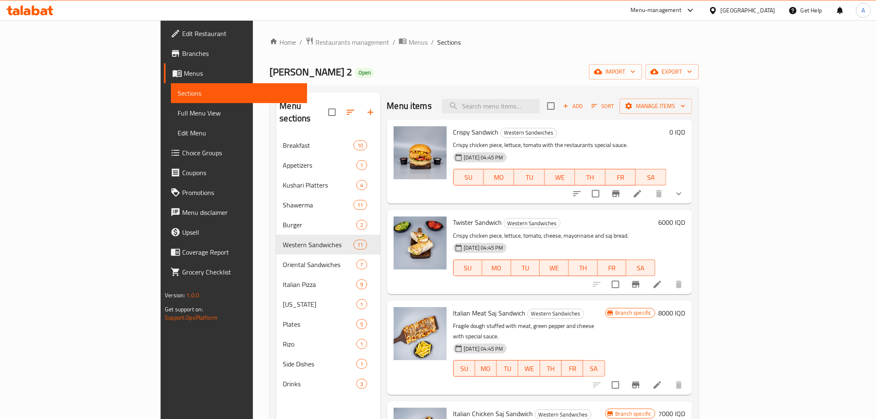
click at [342, 67] on div "Al Areesh 2 Open import export" at bounding box center [484, 71] width 429 height 15
click at [316, 39] on span "Restaurants management" at bounding box center [353, 42] width 74 height 10
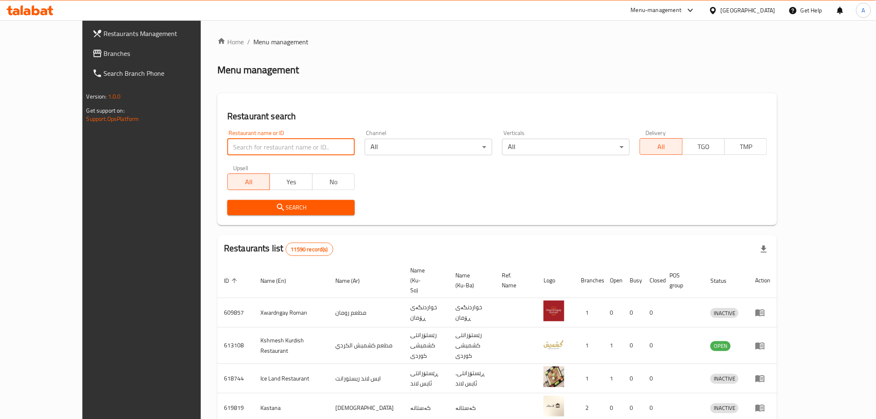
click at [234, 149] on input "search" at bounding box center [291, 147] width 128 height 17
type input "الشيف السوري"
click button "Search" at bounding box center [291, 207] width 128 height 15
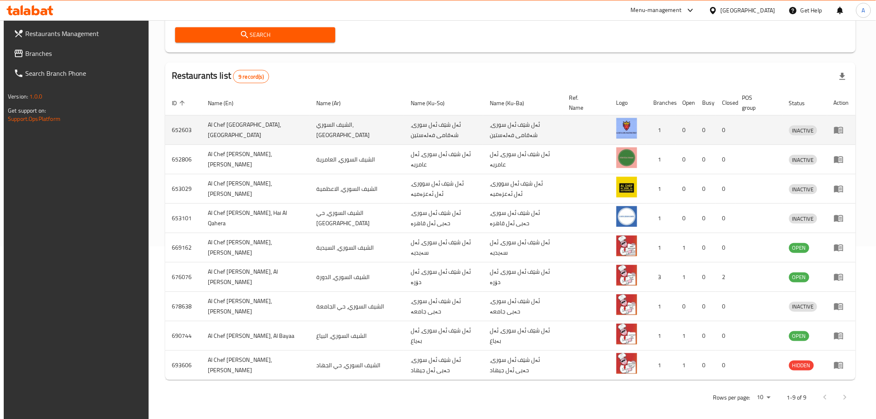
scroll to position [180, 0]
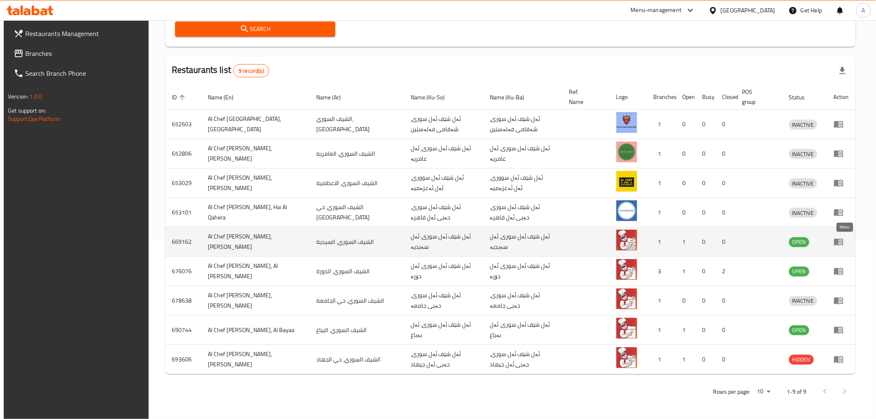
click at [843, 238] on icon "enhanced table" at bounding box center [839, 242] width 10 height 10
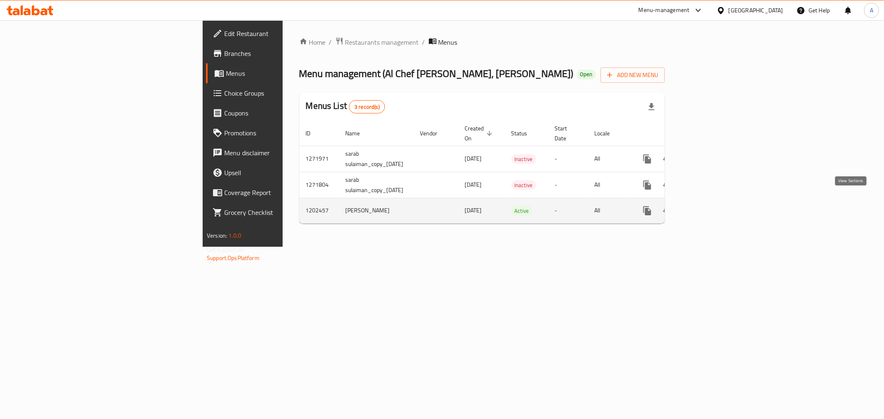
click at [710, 207] on icon "enhanced table" at bounding box center [706, 210] width 7 height 7
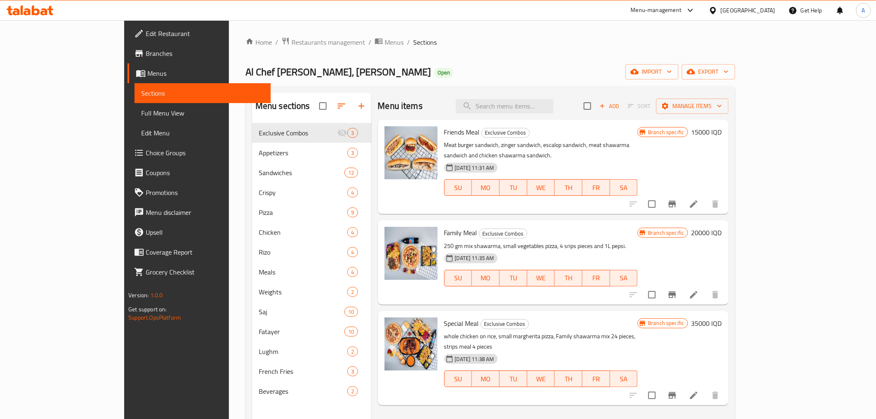
click at [414, 65] on div "Al Chef Al Soory, Al Saydeya Open import export" at bounding box center [491, 71] width 490 height 15
click at [381, 63] on div "Home / Restaurants management / Menus / Sections Al Chef Al Soory, Al Saydeya O…" at bounding box center [491, 278] width 490 height 482
click at [337, 51] on div "Home / Restaurants management / Menus / Sections Al Chef Al Soory, Al Saydeya O…" at bounding box center [491, 278] width 490 height 482
click at [426, 40] on ol "Home / Restaurants management / Menus / Sections" at bounding box center [491, 42] width 490 height 11
click at [509, 42] on ol "Home / Restaurants management / Menus / Sections" at bounding box center [491, 42] width 490 height 11
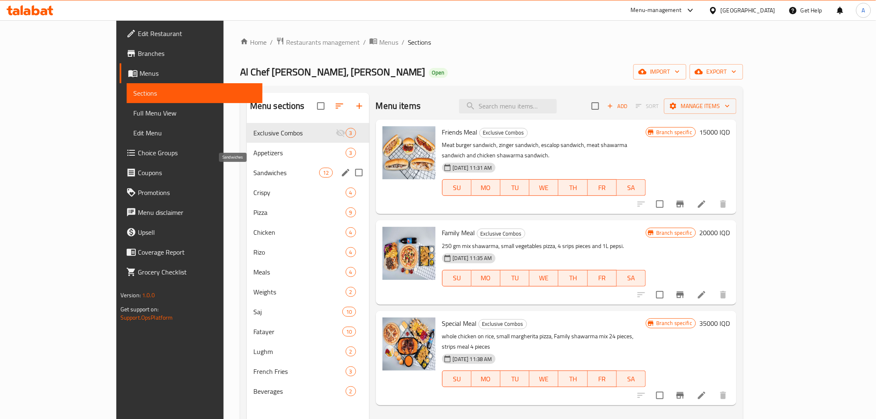
click at [253, 175] on span "Sandwiches" at bounding box center [286, 173] width 66 height 10
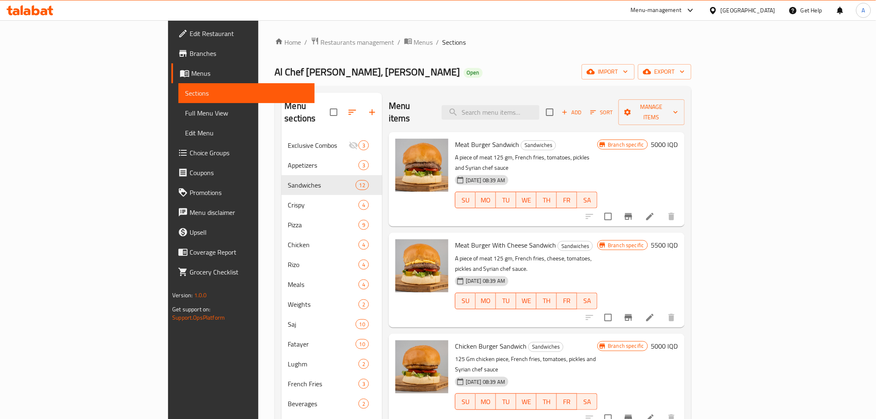
click at [476, 83] on div "Home / Restaurants management / Menus / Sections Al Chef Al Soory, Al Saydeya O…" at bounding box center [483, 278] width 417 height 482
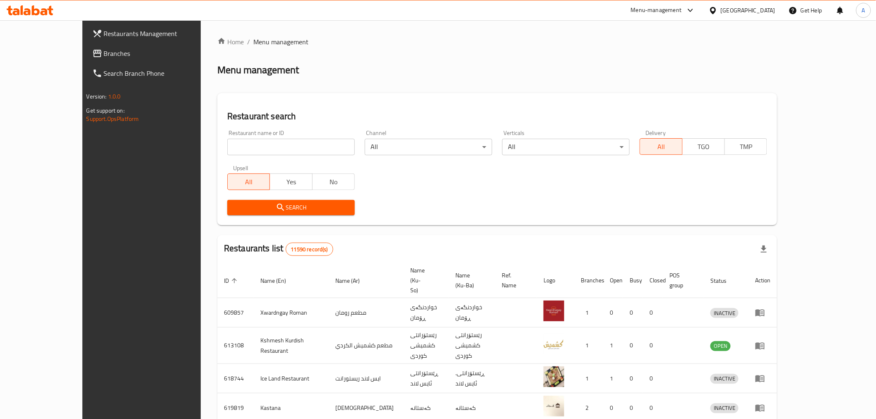
click at [247, 139] on input "search" at bounding box center [291, 147] width 128 height 17
type input "l"
type input "مشوار بغد"
click button "Search" at bounding box center [291, 207] width 128 height 15
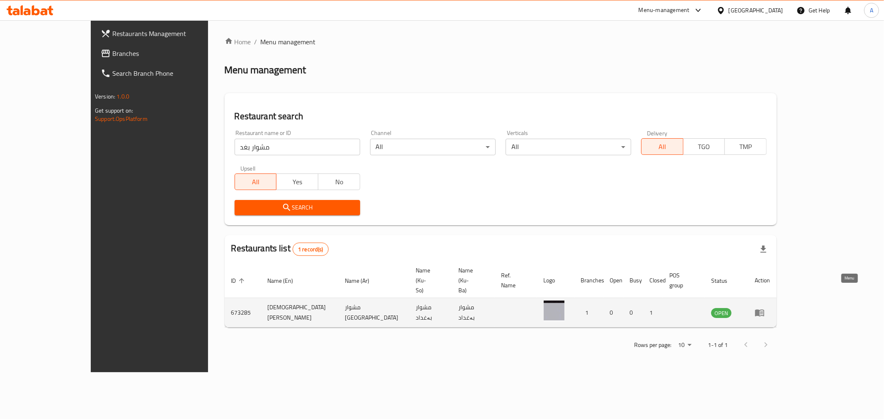
click at [764, 310] on icon "enhanced table" at bounding box center [759, 313] width 9 height 7
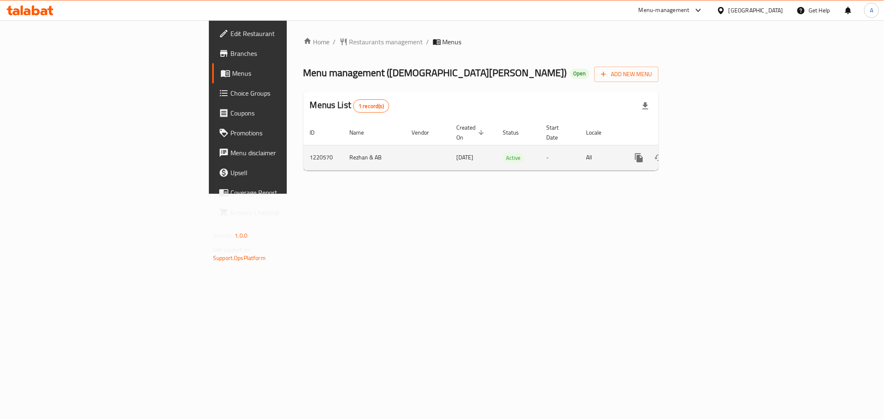
click at [703, 153] on icon "enhanced table" at bounding box center [698, 158] width 10 height 10
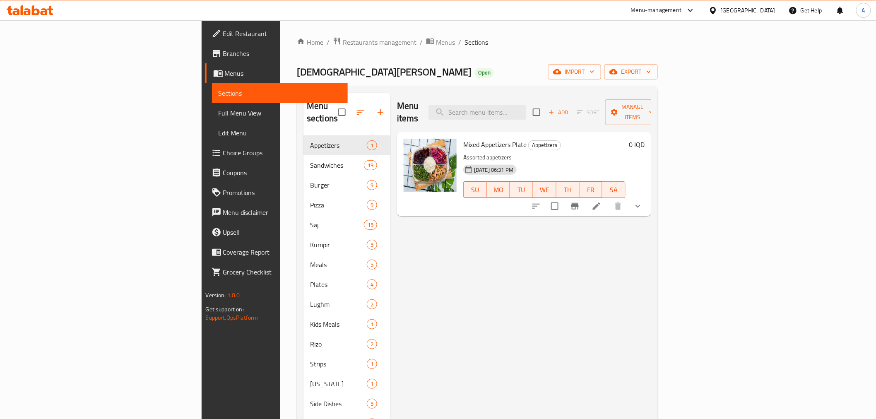
click at [297, 71] on div "[PERSON_NAME] Baghdad Open import export" at bounding box center [477, 71] width 361 height 15
click at [440, 36] on div "Home / Restaurants management / Menus / Sections Meshwar Baghdad Open import ex…" at bounding box center [477, 277] width 394 height 515
